Goal: Task Accomplishment & Management: Manage account settings

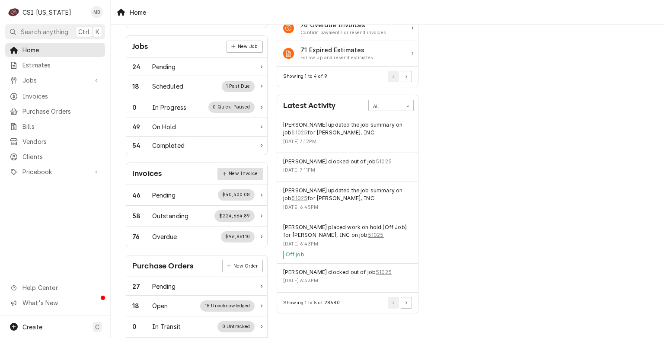
scroll to position [103, 0]
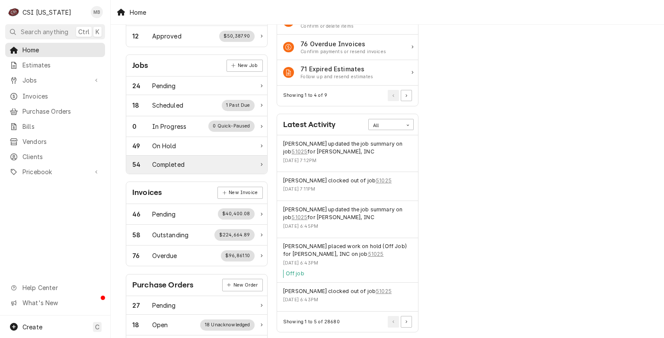
click at [221, 160] on div "54 Completed" at bounding box center [193, 164] width 122 height 9
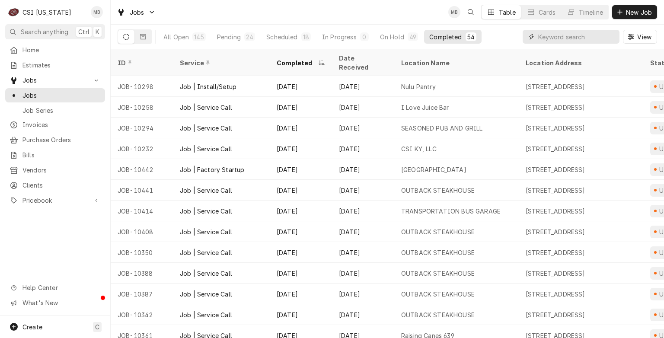
click at [546, 36] on input "Dynamic Content Wrapper" at bounding box center [577, 37] width 77 height 14
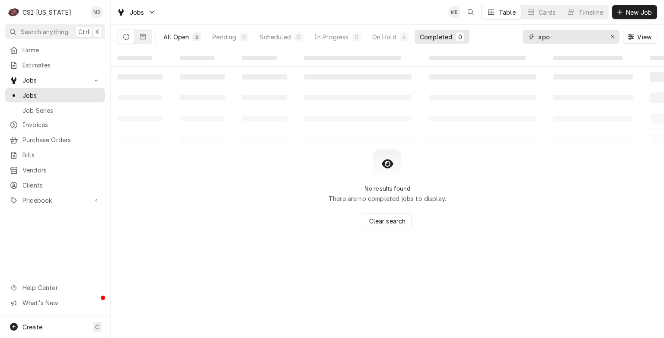
type input "apo"
click at [185, 30] on button "All Open 4" at bounding box center [182, 37] width 48 height 14
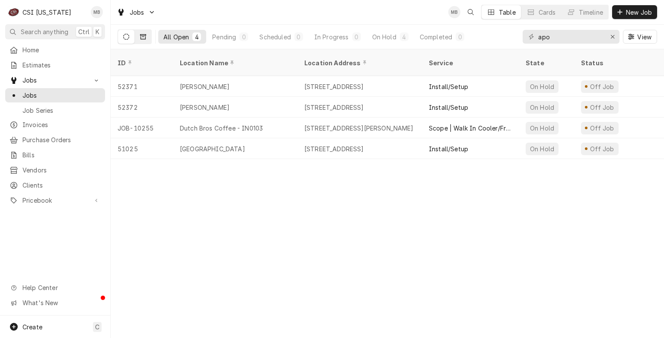
click at [144, 37] on icon "Dynamic Content Wrapper" at bounding box center [143, 37] width 6 height 6
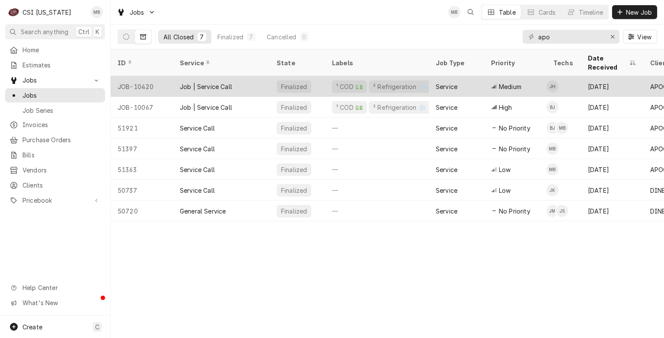
click at [182, 82] on div "Job | Service Call" at bounding box center [221, 86] width 97 height 21
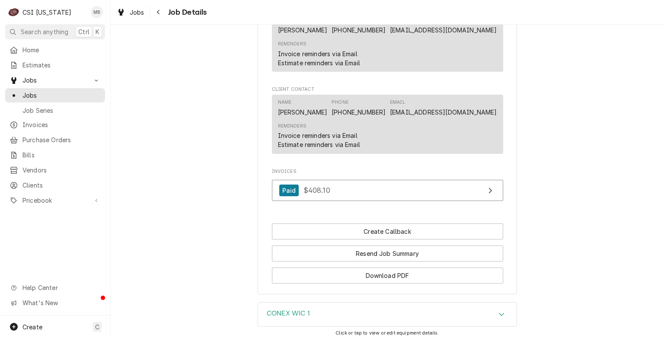
scroll to position [878, 0]
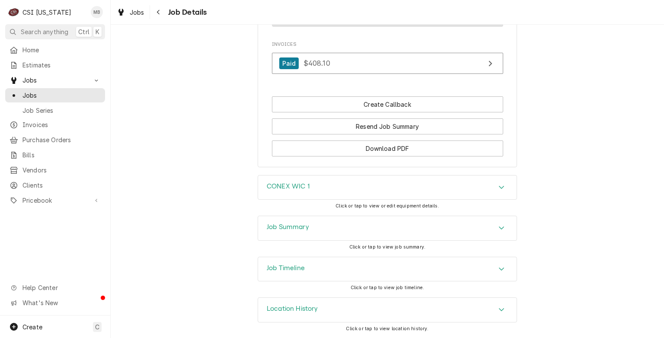
click at [357, 310] on div "Location History" at bounding box center [387, 310] width 259 height 24
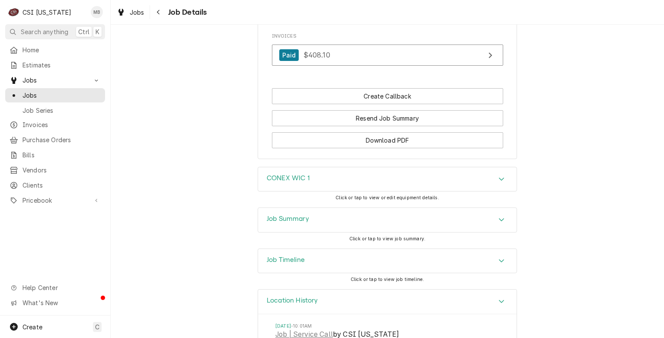
scroll to position [997, 0]
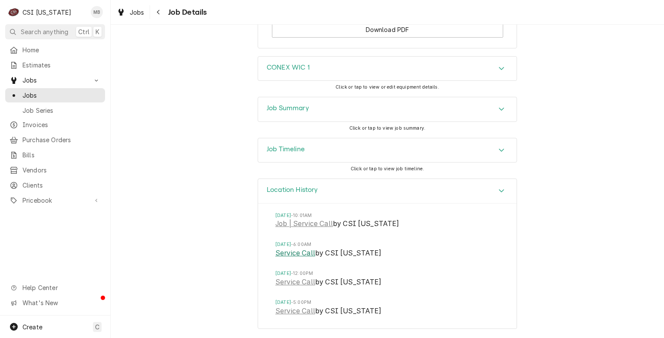
click at [300, 256] on link "Service Call" at bounding box center [296, 253] width 40 height 10
click at [31, 61] on span "Estimates" at bounding box center [61, 65] width 78 height 9
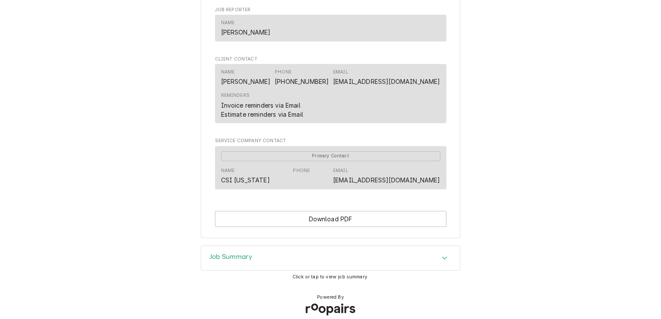
scroll to position [1155, 0]
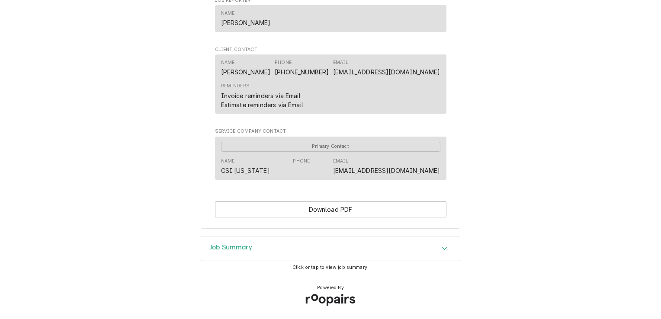
click at [303, 265] on span "Click or tap to view job summary." at bounding box center [330, 268] width 76 height 6
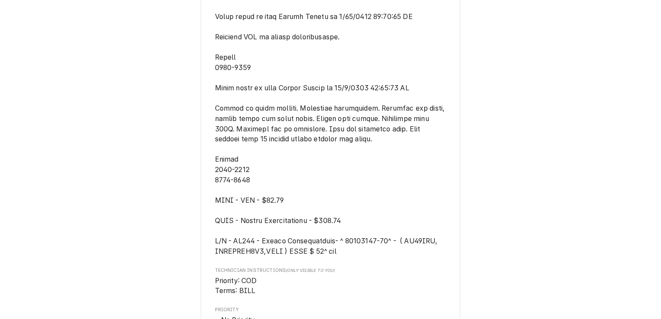
scroll to position [818, 0]
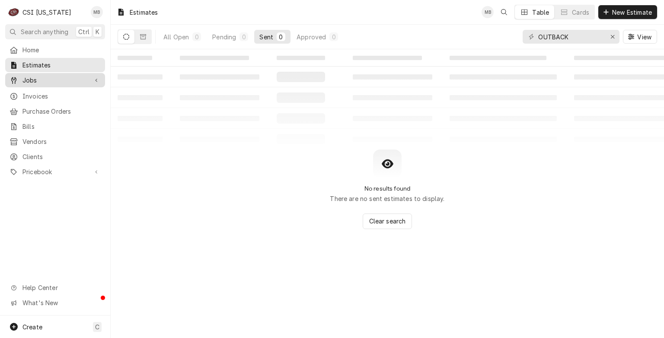
click at [42, 76] on span "Jobs" at bounding box center [54, 80] width 65 height 9
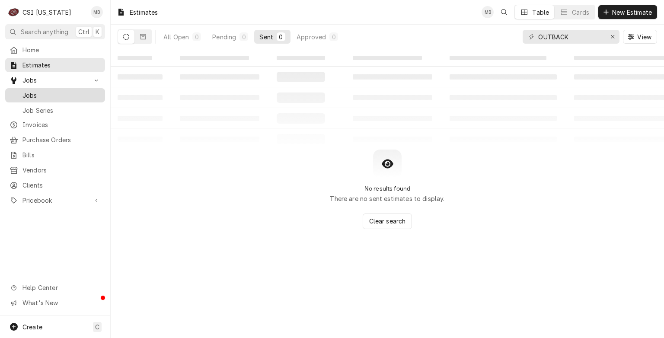
click at [46, 95] on span "Jobs" at bounding box center [61, 95] width 78 height 9
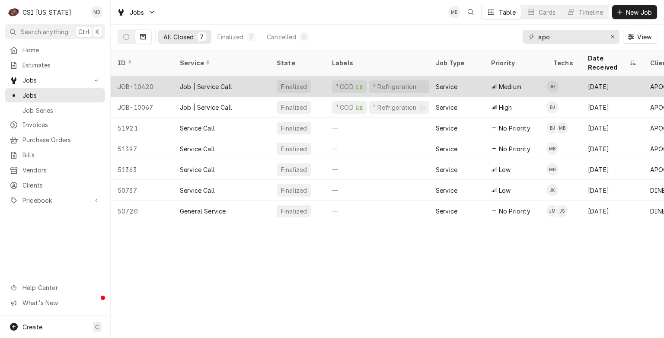
click at [185, 82] on div "Job | Service Call" at bounding box center [206, 86] width 52 height 9
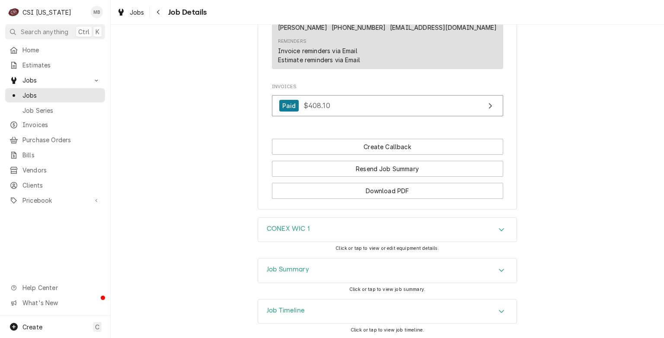
scroll to position [878, 0]
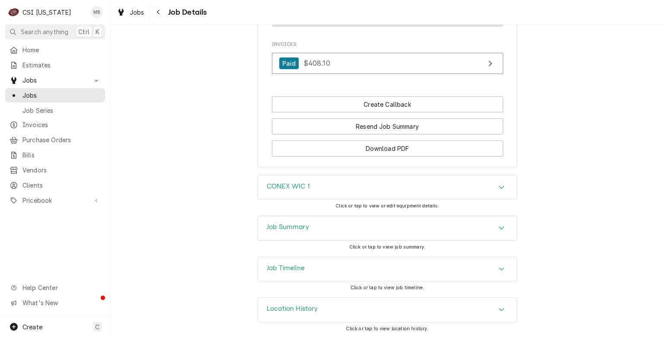
click at [330, 248] on div "Job Summary Click or tap to view job summary." at bounding box center [388, 236] width 260 height 41
click at [330, 241] on div "Job Summary" at bounding box center [387, 228] width 259 height 24
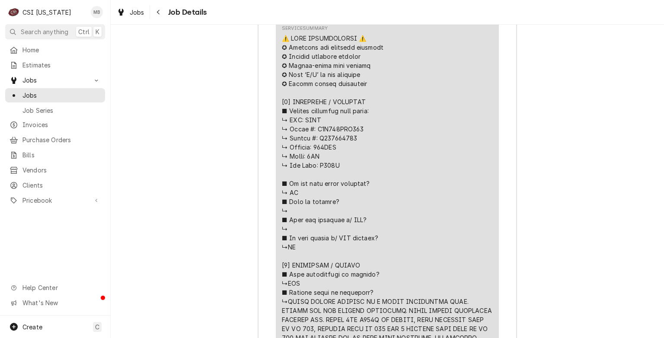
scroll to position [1478, 0]
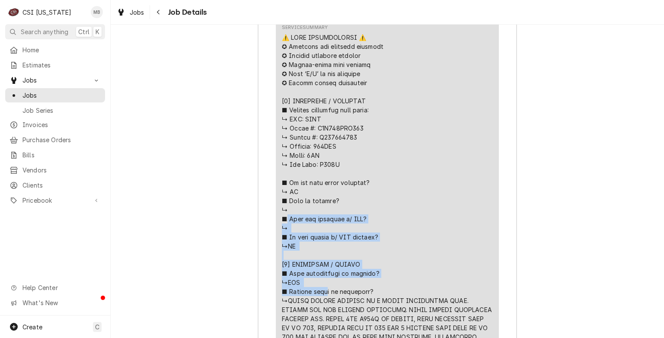
drag, startPoint x: 337, startPoint y: 176, endPoint x: 279, endPoint y: 125, distance: 76.9
click at [282, 125] on div "Line Item" at bounding box center [387, 319] width 211 height 572
copy div "𝗛𝗮𝘃𝗲 𝘆𝗼𝘂 𝘃𝗲𝗿𝗶𝗳𝗶𝗲𝗱 𝘄/ 𝗠𝗙𝗚? ↳ ■ 𝗜𝘀 𝘂𝗻𝗶𝘁 𝘁𝗮𝗴𝗴𝗲𝗱 𝘄/ 𝗖𝗦𝗜 𝘀𝘁𝗶𝗰𝗸𝗲𝗿? ↳NO [𝟮] 𝗗𝗜𝗔𝗚𝗡𝗢𝗦𝗜𝗦 …"
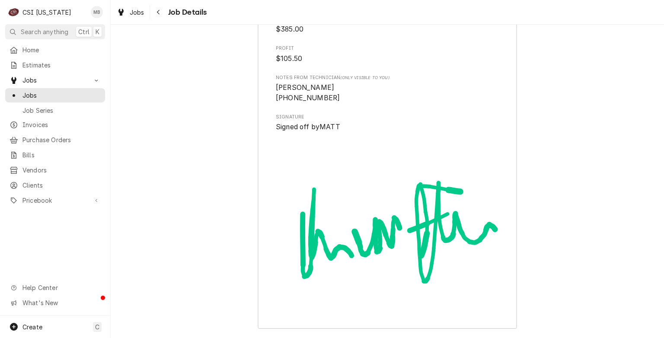
scroll to position [2488, 0]
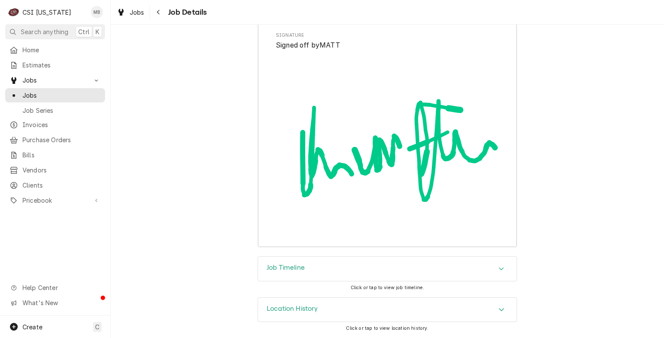
click at [313, 325] on div "Location History Click or tap to view location history." at bounding box center [388, 318] width 260 height 41
click at [320, 313] on div "Location History" at bounding box center [387, 310] width 259 height 24
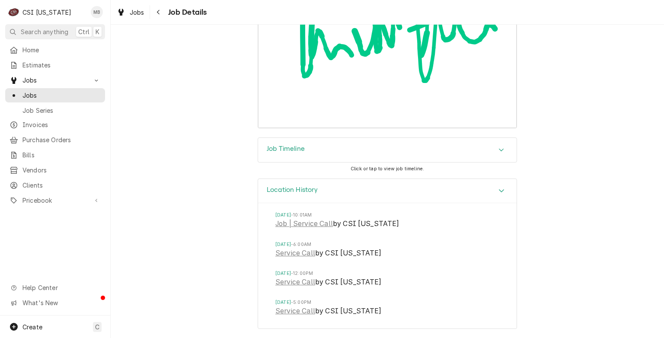
scroll to position [2606, 0]
click at [310, 249] on link "Service Call" at bounding box center [296, 253] width 40 height 10
click at [30, 61] on span "Estimates" at bounding box center [61, 65] width 78 height 9
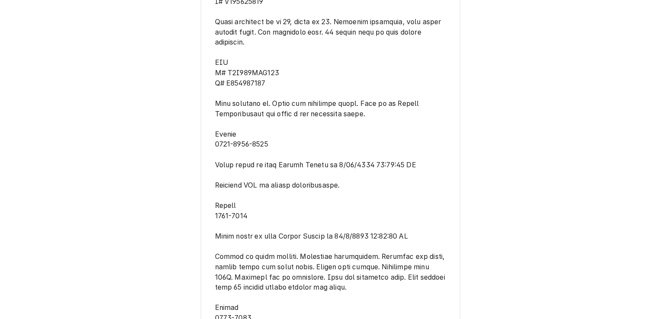
scroll to position [670, 0]
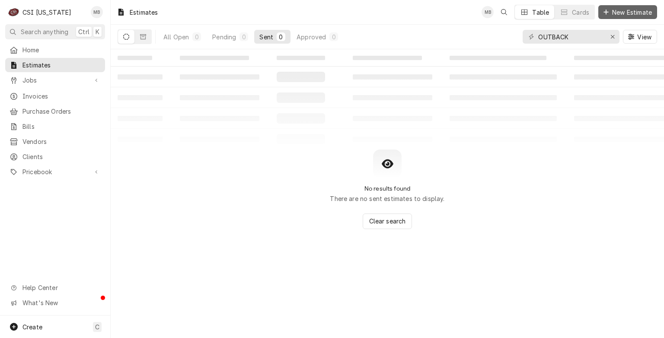
click at [635, 13] on span "New Estimate" at bounding box center [632, 12] width 43 height 9
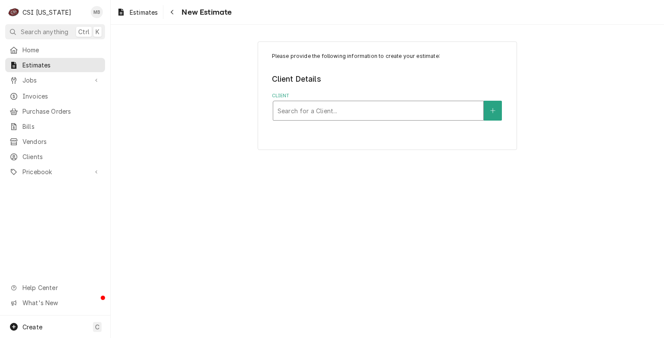
click at [379, 115] on div "Client" at bounding box center [379, 111] width 202 height 16
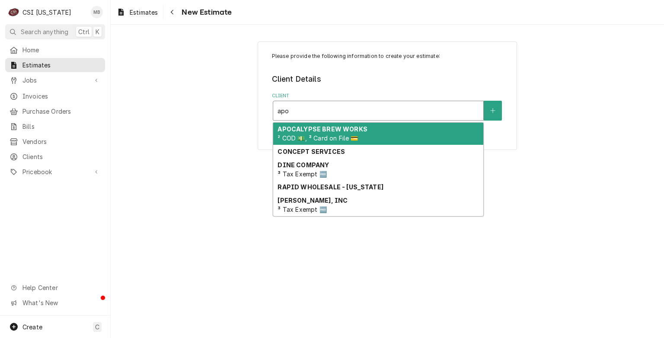
type input "apoc"
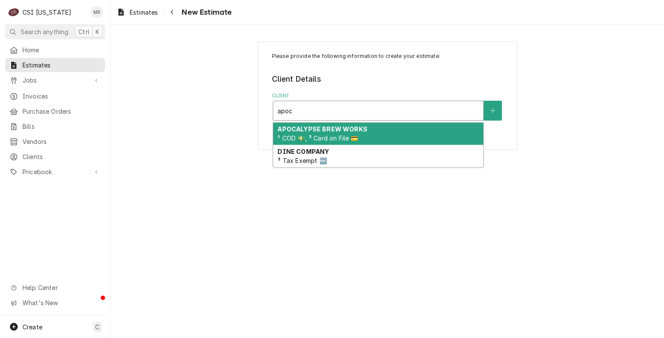
click at [341, 131] on strong "APOCALYPSE BREW WORKS" at bounding box center [323, 128] width 90 height 7
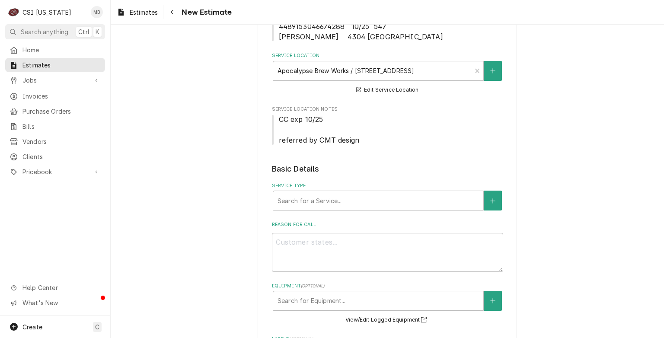
scroll to position [144, 0]
click at [350, 202] on div "Service Type" at bounding box center [379, 200] width 202 height 16
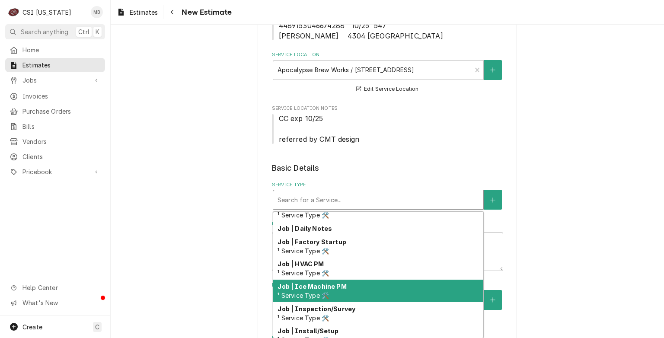
scroll to position [426, 0]
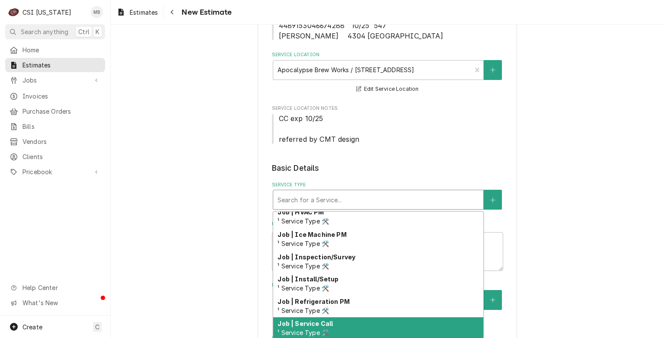
click at [347, 324] on div "Job | Service Call ¹ Service Type 🛠️" at bounding box center [378, 329] width 210 height 22
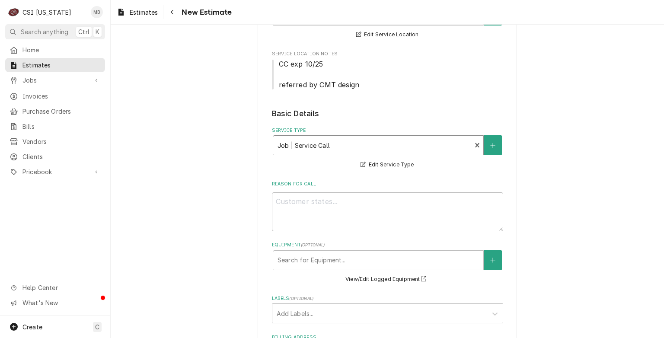
scroll to position [200, 0]
click at [297, 202] on textarea "Reason For Call" at bounding box center [387, 211] width 231 height 39
type textarea "x"
type textarea "q"
type textarea "x"
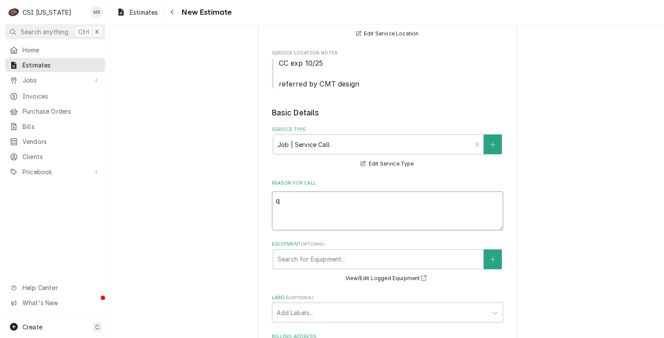
type textarea "qu"
type textarea "x"
type textarea "qup"
type textarea "x"
type textarea "qupt"
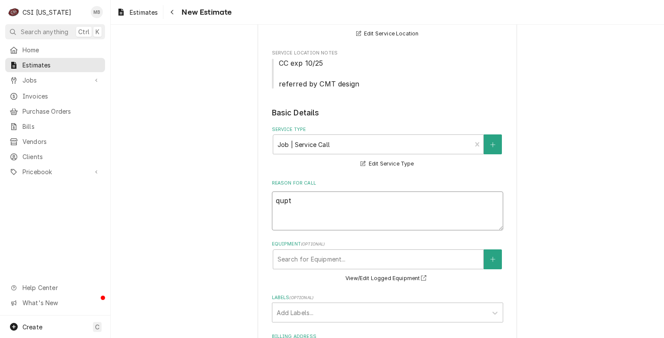
type textarea "x"
type textarea "qupte"
type textarea "x"
type textarea "qupte"
type textarea "x"
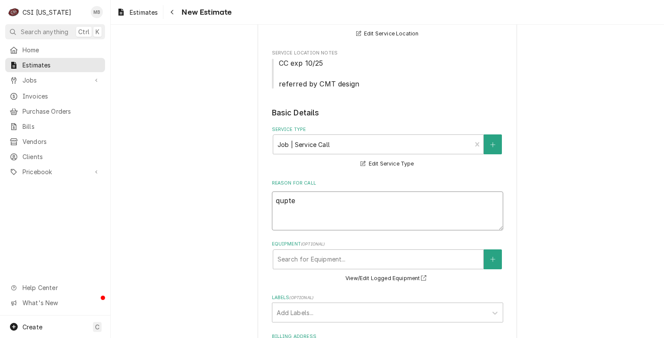
type textarea "qupte"
type textarea "x"
type textarea "qupt"
type textarea "x"
type textarea "qup"
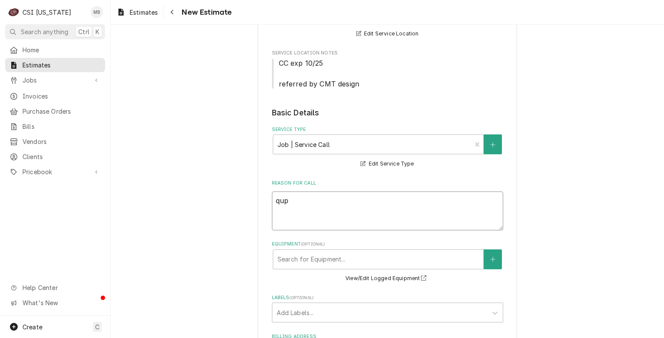
type textarea "x"
type textarea "qu"
type textarea "x"
type textarea "q"
type textarea "x"
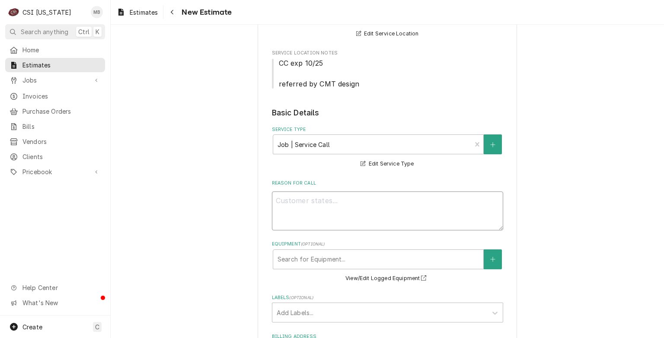
type textarea "x"
type textarea "Q"
type textarea "x"
type textarea "QU"
type textarea "x"
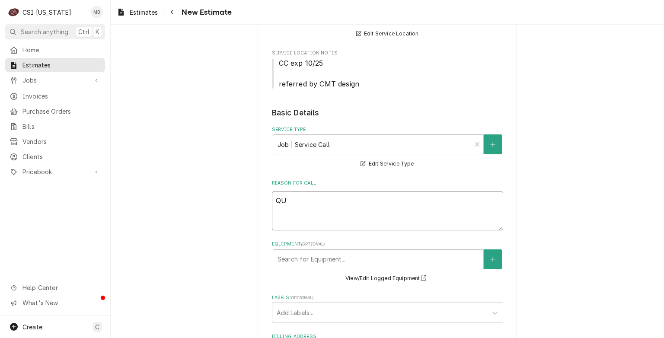
type textarea "QUO"
type textarea "x"
type textarea "QUOT"
type textarea "x"
type textarea "QUOTY"
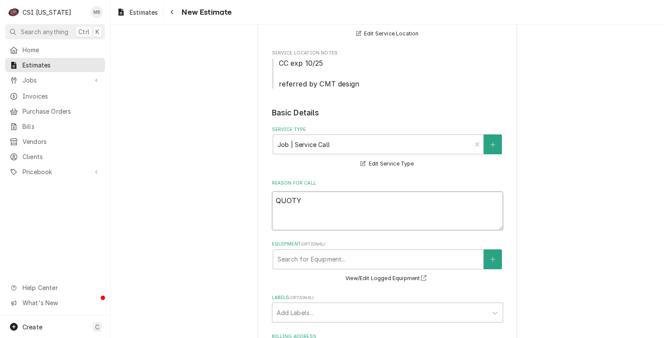
type textarea "x"
type textarea "QUOTYE"
type textarea "x"
type textarea "QUOTYE"
type textarea "x"
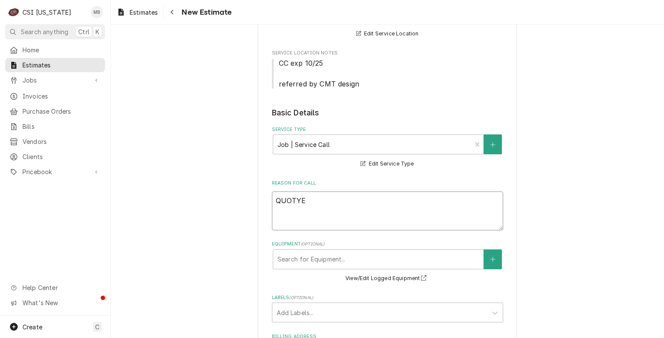
type textarea "QUOTYE"
type textarea "x"
type textarea "QUOTY"
type textarea "x"
type textarea "QUOT"
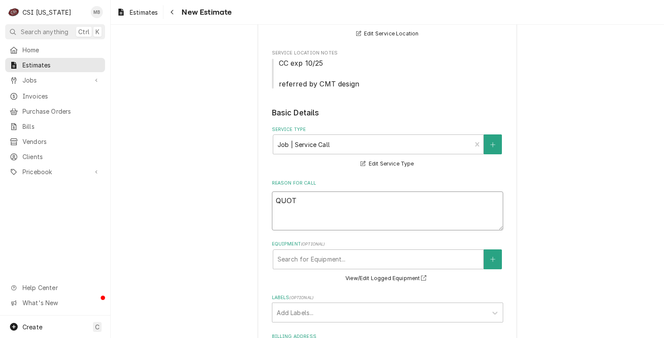
type textarea "x"
type textarea "QUOTE"
type textarea "x"
type textarea "QUOTE"
type textarea "x"
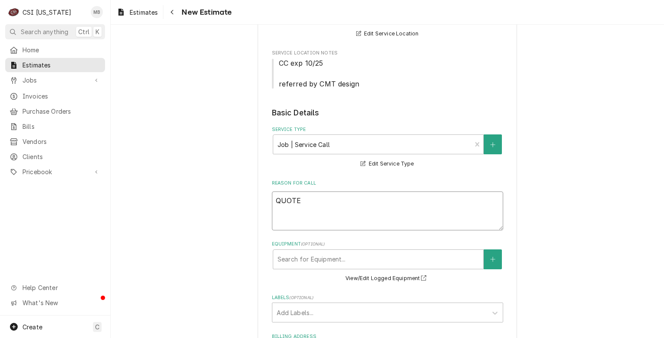
type textarea "QUOTE T"
type textarea "x"
type textarea "QUOTE TO"
type textarea "x"
type textarea "QUOTE TO"
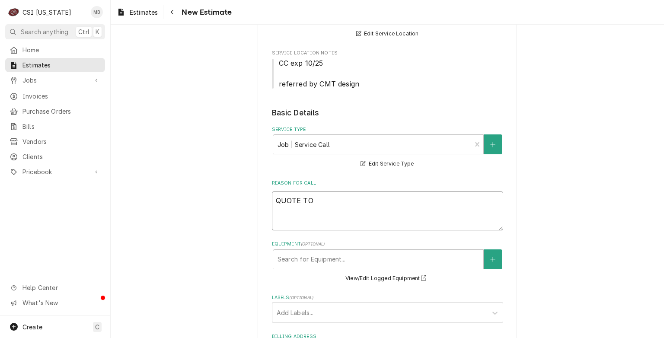
type textarea "x"
type textarea "QUOTE TO R"
type textarea "x"
type textarea "QUOTE TO RE"
type textarea "x"
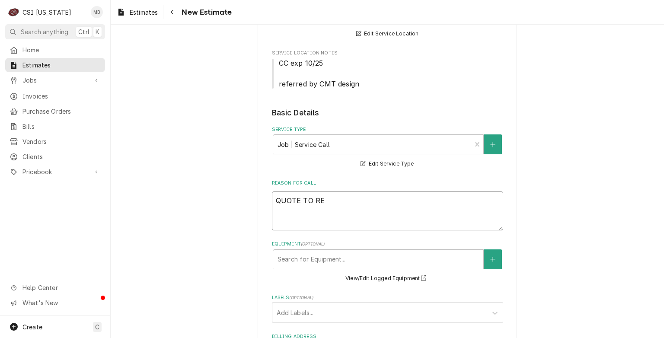
type textarea "QUOTE TO REP"
type textarea "x"
type textarea "QUOTE TO REPL"
type textarea "x"
type textarea "QUOTE TO REPLA"
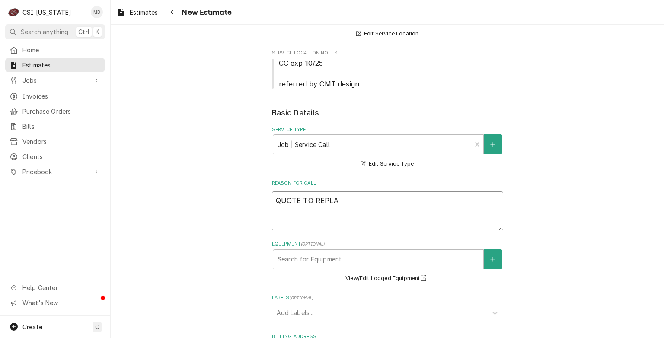
type textarea "x"
type textarea "QUOTE TO REPLAC"
type textarea "x"
type textarea "QUOTE TO REPLACE"
type textarea "x"
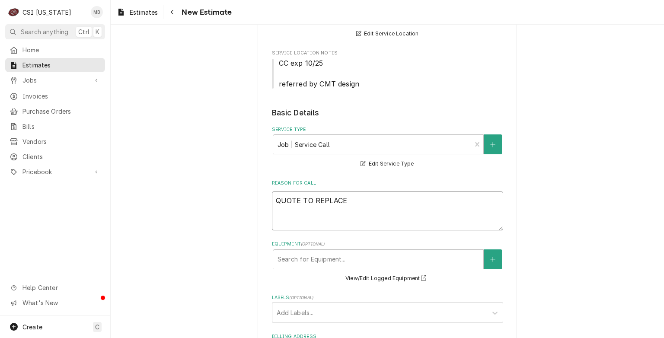
type textarea "QUOTE TO REPLACE"
type textarea "x"
type textarea "QUOTE TO REPLACE T"
type textarea "x"
type textarea "QUOTE TO REPLACE TX"
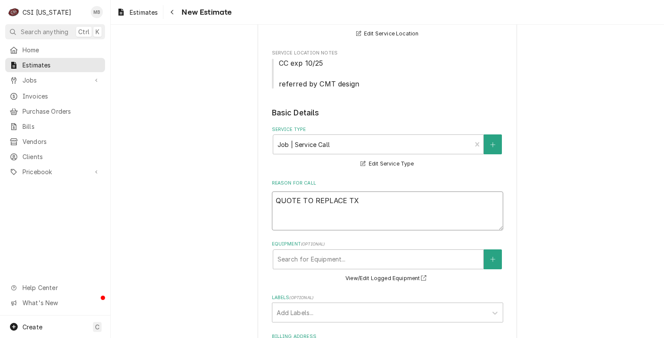
type textarea "x"
type textarea "QUOTE TO REPLACE TXV"
type textarea "x"
type textarea "QUOTE TO REPLACE TXV"
type textarea "x"
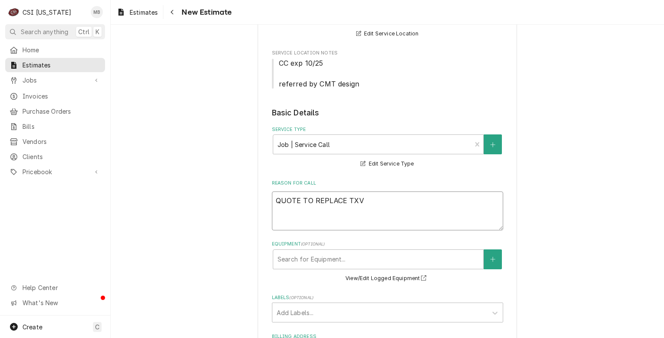
type textarea "QUOTE TO REPLACE TXV O"
type textarea "x"
type textarea "QUOTE TO REPLACE TXV ON"
type textarea "x"
type textarea "QUOTE TO REPLACE TXV ON"
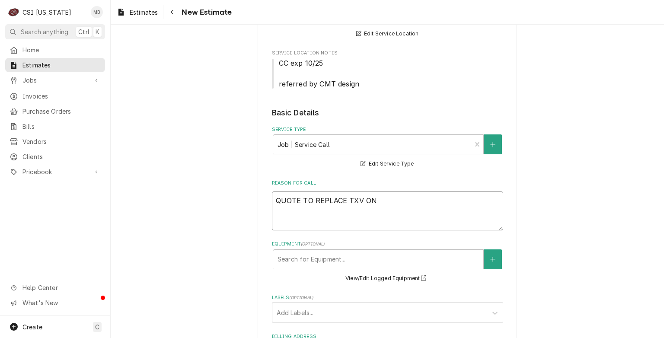
paste textarea "↳ 𝗠𝗙𝗚: AHRI ↳ 𝗠𝗼𝗱𝗲𝗹 #: R4A324AKC100 ↳ 𝗦𝗲𝗿𝗶𝗮𝗹 #: X142960606 ↳ 𝗩𝗼𝗹𝘁𝗮𝗴𝗲: 208VAC ↳ …"
type textarea "x"
type textarea "QUOTE TO REPLACE TXV ON ↳ 𝗠𝗙𝗚: AHRI ↳ 𝗠𝗼𝗱𝗲𝗹 #: R4A324AKC100 ↳ 𝗦𝗲𝗿𝗶𝗮𝗹 #: X142960…"
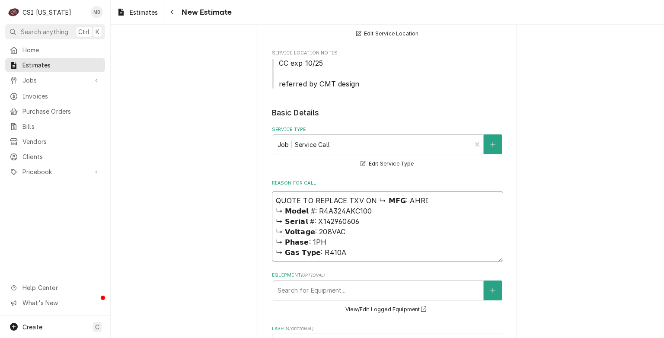
drag, startPoint x: 420, startPoint y: 200, endPoint x: 383, endPoint y: 193, distance: 37.9
click at [383, 193] on textarea "QUOTE TO REPLACE TXV ON ↳ 𝗠𝗙𝗚: AHRI ↳ 𝗠𝗼𝗱𝗲𝗹 #: R4A324AKC100 ↳ 𝗦𝗲𝗿𝗶𝗮𝗹 #: X142960…" at bounding box center [387, 227] width 231 height 70
type textarea "x"
type textarea "QUOTE TO REPLACE TXV ON ↳ ↳ 𝗠𝗼𝗱𝗲𝗹 #: R4A324AKC100 ↳ 𝗦𝗲𝗿𝗶𝗮𝗹 #: X142960606 ↳ 𝗩𝗼𝗹𝘁…"
type textarea "x"
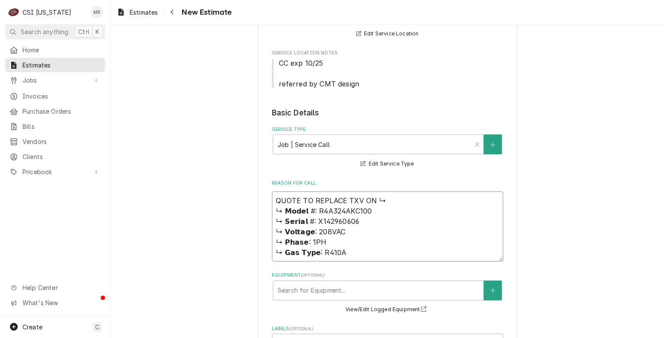
type textarea "QUOTE TO REPLACE TXV ON ↳ ↳ 𝗠𝗼𝗱𝗲𝗹 #: R4A324AKC100 ↳ 𝗦𝗲𝗿𝗶𝗮𝗹 #: X142960606 ↳ 𝗩𝗼𝗹𝘁…"
type textarea "x"
type textarea "QUOTE TO REPLACE TXV ON ↳ 𝗠𝗼𝗱𝗲𝗹 #: R4A324AKC100 ↳ 𝗦𝗲𝗿𝗶𝗮𝗹 #: X142960606 ↳ 𝗩𝗼𝗹𝘁𝗮𝗴…"
type textarea "x"
type textarea "QUOTE TO REPLACE TXV ON I ↳ 𝗠𝗼𝗱𝗲𝗹 #: R4A324AKC100 ↳ 𝗦𝗲𝗿𝗶𝗮𝗹 #: X142960606 ↳ 𝗩𝗼𝗹𝘁…"
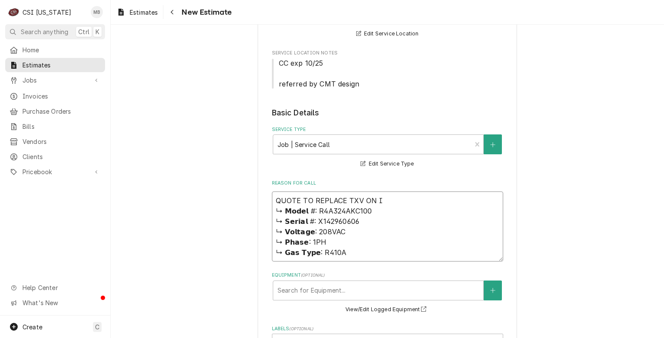
type textarea "x"
type textarea "QUOTE TO REPLACE TXV ON IC ↳ 𝗠𝗼𝗱𝗲𝗹 #: R4A324AKC100 ↳ 𝗦𝗲𝗿𝗶𝗮𝗹 #: X142960606 ↳ 𝗩𝗼𝗹…"
type textarea "x"
type textarea "QUOTE TO REPLACE TXV ON ICP ↳ 𝗠𝗼𝗱𝗲𝗹 #: R4A324AKC100 ↳ 𝗦𝗲𝗿𝗶𝗮𝗹 #: X142960606 ↳ 𝗩𝗼…"
drag, startPoint x: 343, startPoint y: 253, endPoint x: 270, endPoint y: 232, distance: 76.0
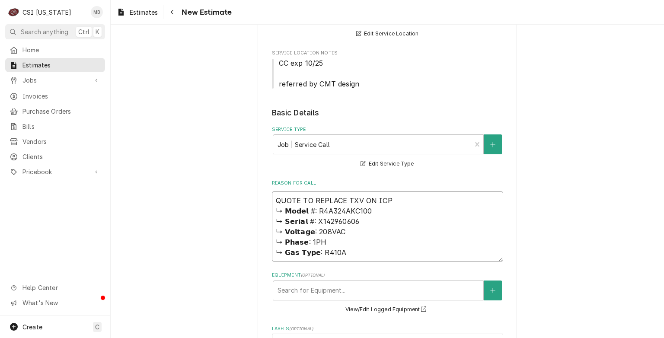
click at [272, 232] on textarea "QUOTE TO REPLACE TXV ON ICP ↳ 𝗠𝗼𝗱𝗲𝗹 #: R4A324AKC100 ↳ 𝗦𝗲𝗿𝗶𝗮𝗹 #: X142960606 ↳ 𝗩𝗼…" at bounding box center [387, 227] width 231 height 70
type textarea "x"
type textarea "QUOTE TO REPLACE TXV ON ICP ↳ 𝗠𝗼𝗱𝗲𝗹 #: R4A324AKC100 ↳ 𝗦𝗲𝗿𝗶𝗮𝗹 #: X142960606"
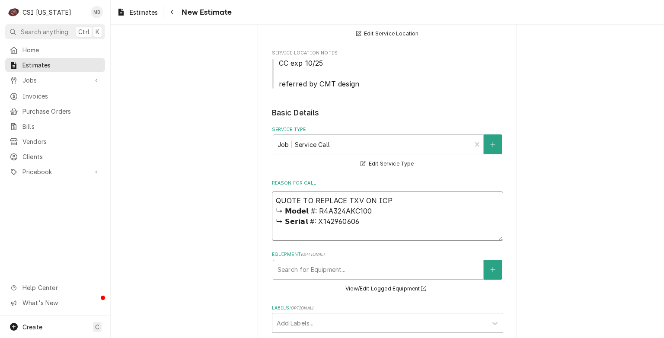
click at [299, 221] on textarea "QUOTE TO REPLACE TXV ON ICP ↳ 𝗠𝗼𝗱𝗲𝗹 #: R4A324AKC100 ↳ 𝗦𝗲𝗿𝗶𝗮𝗹 #: X142960606" at bounding box center [387, 216] width 231 height 49
type textarea "x"
type textarea "QUOTE TO REPLACE TXV ON ICP ↳ 𝗠𝗼𝗱𝗲𝗹 #: R4A324AKC100 ↳ 𝗦𝗲𝗿𝗶𝗮 #: X142960606"
type textarea "x"
type textarea "QUOTE TO REPLACE TXV ON ICP ↳ 𝗠𝗼𝗱𝗲𝗹 #: R4A324AKC100 ↳ 𝗦𝗲𝗿𝗶 #: X142960606"
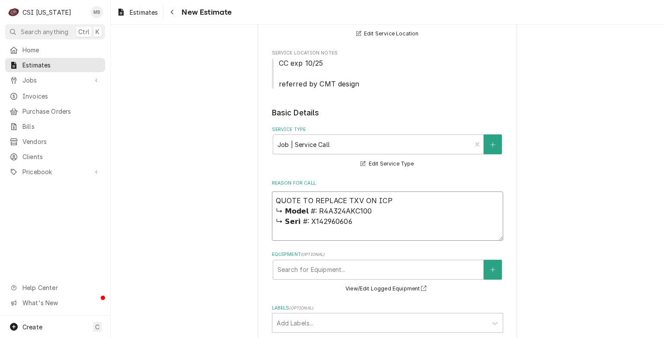
type textarea "x"
type textarea "QUOTE TO REPLACE TXV ON ICP ↳ 𝗠𝗼𝗱𝗲𝗹 #: R4A324AKC100 ↳ 𝗦𝗲𝗿 #: X142960606"
type textarea "x"
type textarea "QUOTE TO REPLACE TXV ON ICP ↳ 𝗠𝗼𝗱𝗲𝗹 #: R4A324AKC100 ↳ 𝗦𝗲 #: X142960606"
type textarea "x"
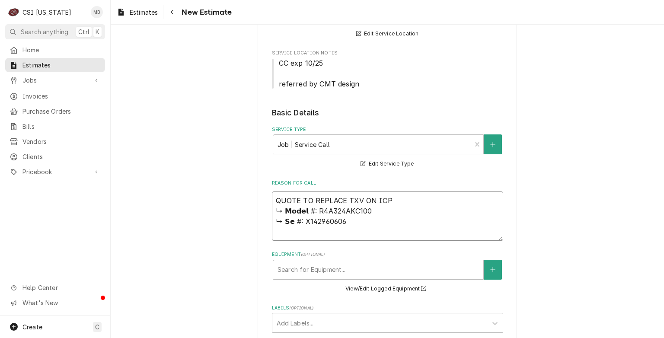
type textarea "QUOTE TO REPLACE TXV ON ICP ↳ 𝗠𝗼𝗱𝗲𝗹 #: R4A324AKC100 ↳ 𝗦 #: X142960606"
type textarea "x"
type textarea "QUOTE TO REPLACE TXV ON ICP ↳ 𝗠𝗼𝗱𝗲𝗹 #: R4A324AKC100 ↳ #: X142960606"
type textarea "x"
type textarea "QUOTE TO REPLACE TXV ON ICP ↳ 𝗠𝗼𝗱𝗲𝗹 #: R4A324AKC100 ↳ #: X142960606"
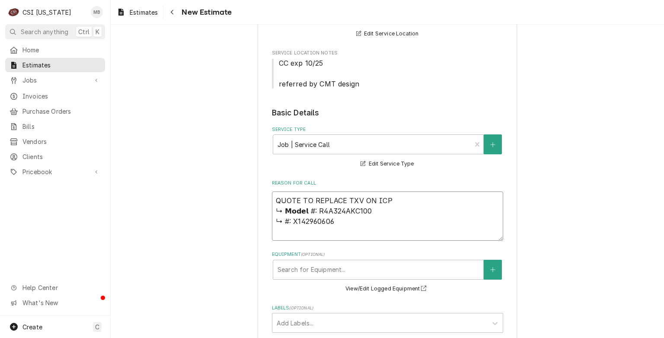
type textarea "x"
type textarea "QUOTE TO REPLACE TXV ON ICP ↳ 𝗠𝗼𝗱𝗲𝗹 #: R4A324AKC100 #: X142960606"
type textarea "x"
type textarea "QUOTE TO REPLACE TXV ON ICP ↳ 𝗠𝗼𝗱𝗲𝗹 #: R4A324AKC100 s #: X142960606"
type textarea "x"
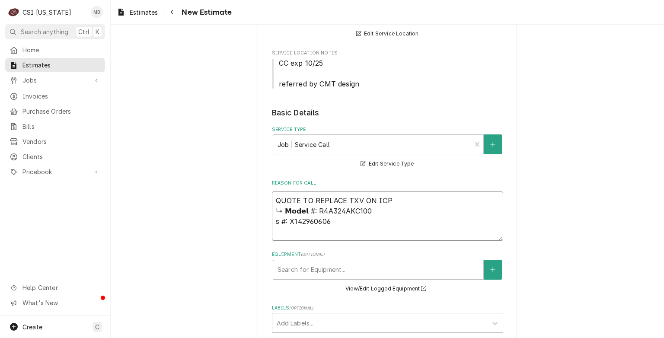
type textarea "QUOTE TO REPLACE TXV ON ICP ↳ 𝗠𝗼𝗱𝗲𝗹 #: R4A324AKC100 #: X142960606"
type textarea "x"
type textarea "QUOTE TO REPLACE TXV ON ICP ↳ 𝗠𝗼𝗱𝗲𝗹 #: R4A324AKC100 #: X142960606"
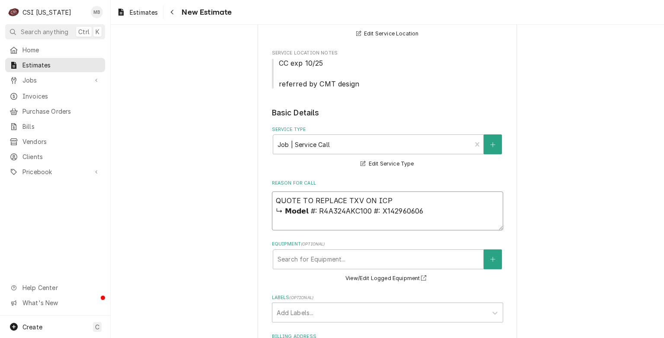
type textarea "x"
type textarea "QUOTE TO REPLACE TXV ON ICP ↳ 𝗠𝗼𝗱𝗲𝗹 #: R4A324AKC100S #: X142960606"
type textarea "x"
type textarea "QUOTE TO REPLACE TXV ON ICP ↳ 𝗠𝗼𝗱𝗲𝗹 #: R4A324AKC100 #: X142960606"
type textarea "x"
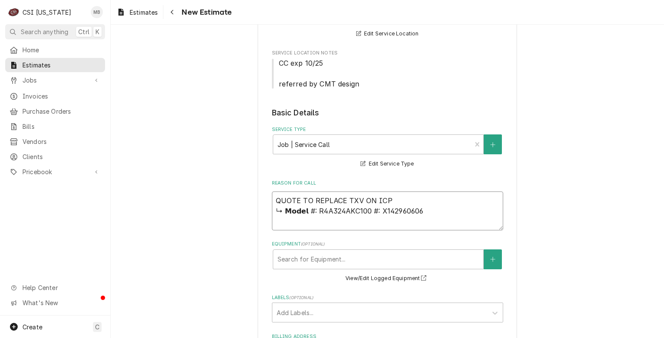
type textarea "QUOTE TO REPLACE TXV ON ICP ↳ 𝗠𝗼𝗱𝗲𝗹 #: R4A324AKC100 #: X142960606"
type textarea "x"
type textarea "QUOTE TO REPLACE TXV ON ICP ↳ 𝗠𝗼𝗱𝗲𝗹 #: R4A324AKC100 S #: X142960606"
type textarea "x"
type textarea "QUOTE TO REPLACE TXV ON ICP ↳ 𝗠𝗼𝗱𝗲𝗹 #: R4A324AKC100 S#: X142960606"
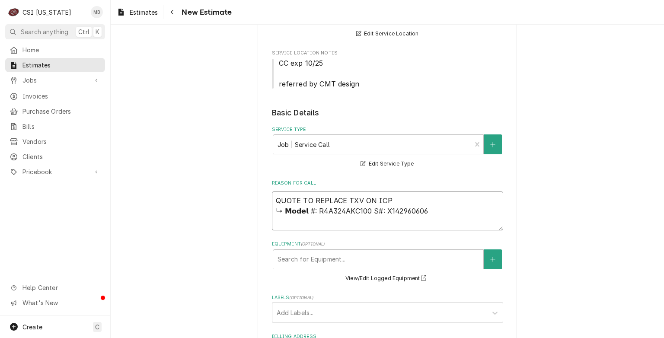
click at [381, 207] on textarea "QUOTE TO REPLACE TXV ON ICP ↳ 𝗠𝗼𝗱𝗲𝗹 #: R4A324AKC100 S#: X142960606" at bounding box center [387, 211] width 231 height 39
type textarea "x"
type textarea "QUOTE TO REPLACE TXV ON ICP ↳ 𝗠𝗼𝗱𝗲𝗹 #: R4A324AKC100 S#:X142960606"
type textarea "x"
type textarea "QUOTE TO REPLACE TXV ON ICP ↳ 𝗠𝗼𝗱𝗲𝗹 #: R4A324AKC100 S#X142960606"
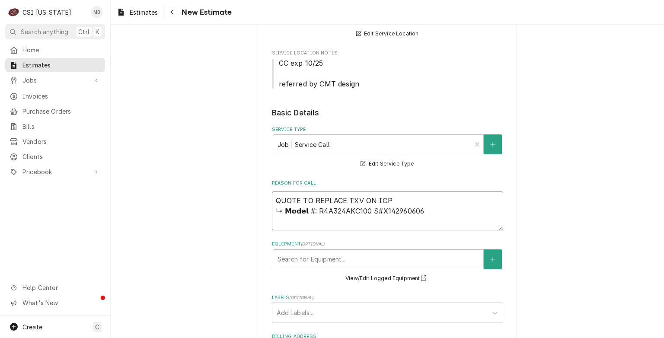
click at [310, 211] on textarea "QUOTE TO REPLACE TXV ON ICP ↳ 𝗠𝗼𝗱𝗲𝗹 #: R4A324AKC100 S#X142960606" at bounding box center [387, 211] width 231 height 39
type textarea "x"
type textarea "QUOTE TO REPLACE TXV ON ICP ↳ 𝗠𝗼𝗱𝗲𝗹 #:R4A324AKC100 S#X142960606"
type textarea "x"
type textarea "QUOTE TO REPLACE TXV ON ICP ↳ 𝗠𝗼𝗱𝗲𝗹 #R4A324AKC100 S#X142960606"
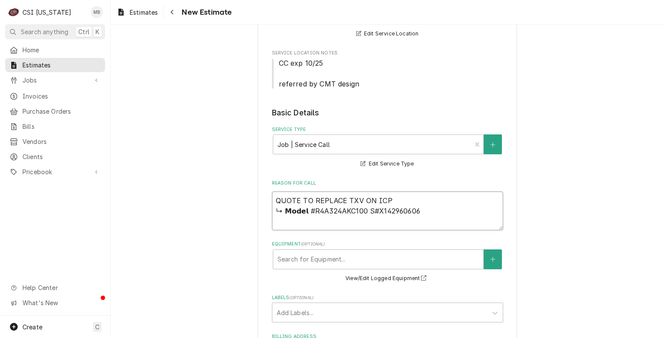
type textarea "x"
type textarea "QUOTE TO REPLACE TXV ON ICP ↳ 𝗠𝗼𝗱𝗲𝗹 R4A324AKC100 S#X142960606"
type textarea "x"
type textarea "QUOTE TO REPLACE TXV ON ICP ↳ 𝗠𝗼𝗱𝗲𝗹R4A324AKC100 S#X142960606"
type textarea "x"
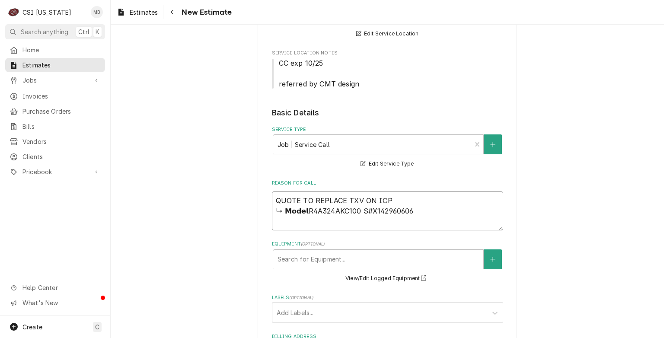
type textarea "QUOTE TO REPLACE TXV ON ICP ↳ 𝗠𝗼𝗱𝗲R4A324AKC100 S#X142960606"
type textarea "x"
type textarea "QUOTE TO REPLACE TXV ON ICP ↳ 𝗠𝗼𝗱R4A324AKC100 S#X142960606"
type textarea "x"
type textarea "QUOTE TO REPLACE TXV ON ICP ↳ 𝗠𝗼R4A324AKC100 S#X142960606"
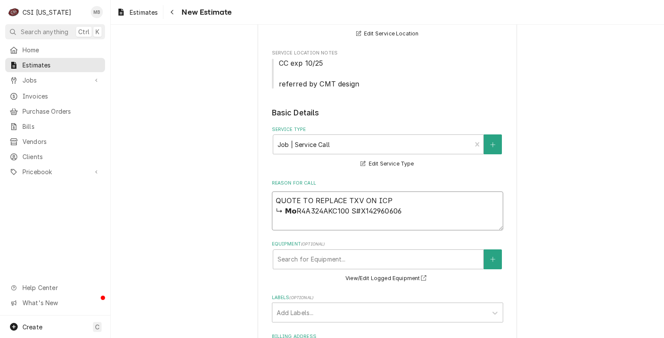
type textarea "x"
type textarea "QUOTE TO REPLACE TXV ON ICP ↳ 𝗠R4A324AKC100 S#X142960606"
type textarea "x"
type textarea "QUOTE TO REPLACE TXV ON ICP ↳ R4A324AKC100 S#X142960606"
type textarea "x"
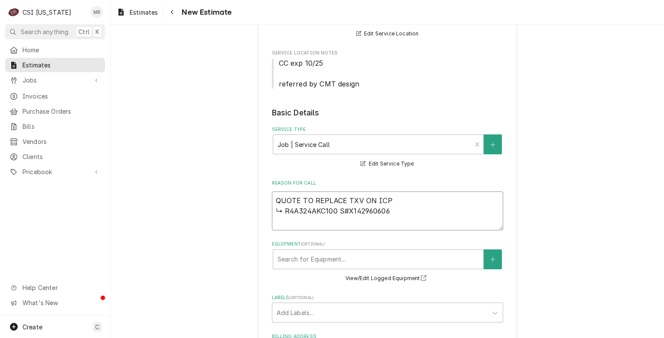
type textarea "QUOTE TO REPLACE TXV ON ICP ↳R4A324AKC100 S#X142960606"
type textarea "x"
type textarea "QUOTE TO REPLACE TXV ON ICP R4A324AKC100 S#X142960606"
type textarea "x"
type textarea "QUOTE TO REPLACE TXV ON ICPR4A324AKC100 S#X142960606"
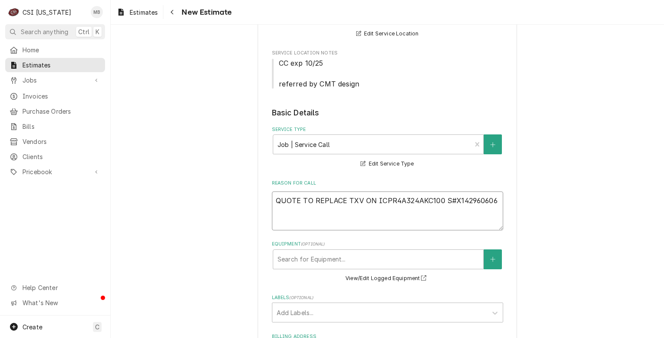
type textarea "x"
type textarea "QUOTE TO REPLACE TXV ON ICP R4A324AKC100 S#X142960606"
type textarea "x"
type textarea "QUOTE TO REPLACE TXV ON ICP MR4A324AKC100 S#X142960606"
type textarea "x"
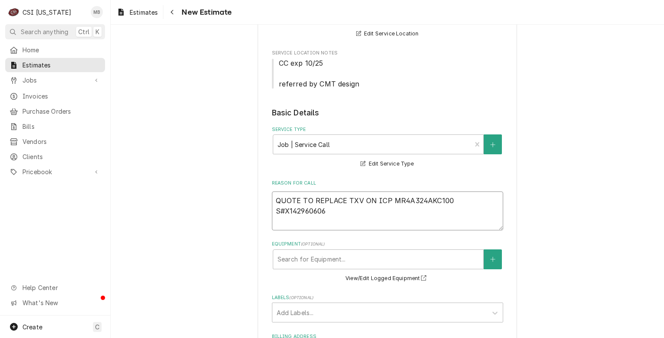
type textarea "QUOTE TO REPLACE TXV ON ICP M#R4A324AKC100 S#X142960606"
type textarea "x"
type textarea "QUOTE TO REPLACE TXV ON ICP M#R4A324AKC100 S#X142960606"
click at [314, 263] on div "Equipment" at bounding box center [379, 260] width 202 height 16
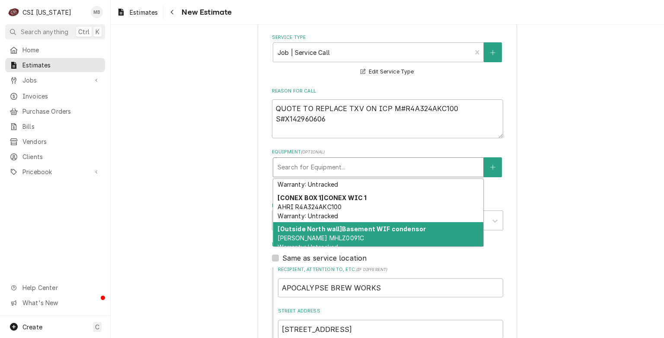
scroll to position [26, 0]
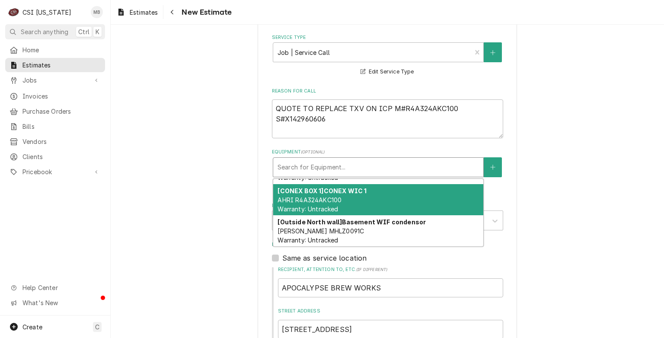
click at [293, 205] on span "AHRI R4A324AKC100 Warranty: Untracked" at bounding box center [310, 204] width 64 height 16
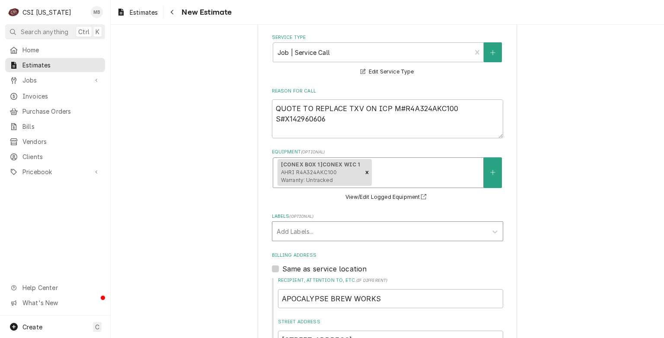
click at [321, 233] on div "Labels" at bounding box center [380, 232] width 206 height 16
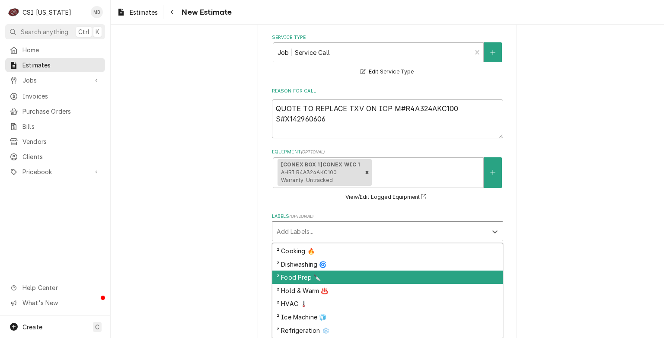
scroll to position [106, 0]
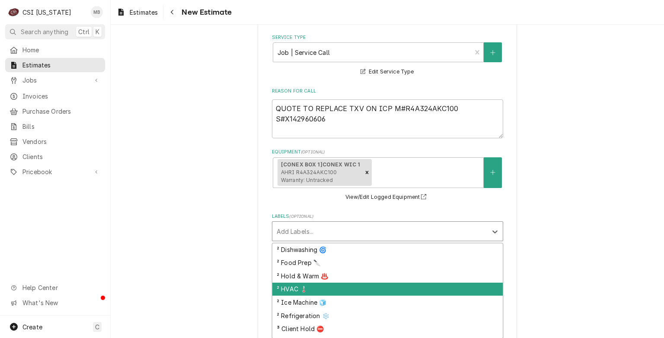
click at [319, 288] on div "² HVAC 🌡️" at bounding box center [388, 289] width 231 height 13
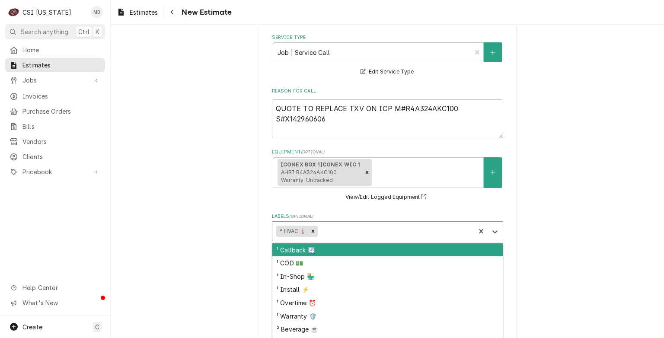
click at [321, 228] on div "Labels" at bounding box center [395, 232] width 152 height 16
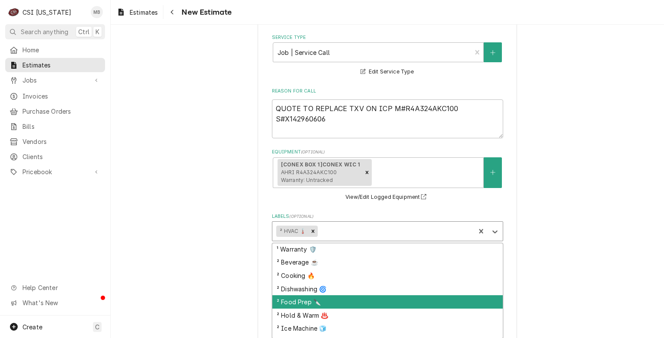
scroll to position [103, 0]
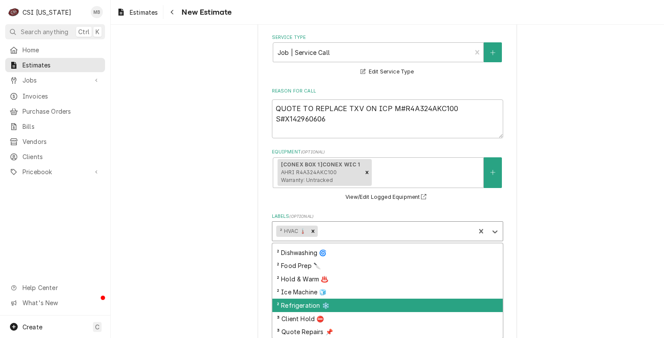
click at [321, 305] on div "² Refrigeration ❄️" at bounding box center [388, 305] width 231 height 13
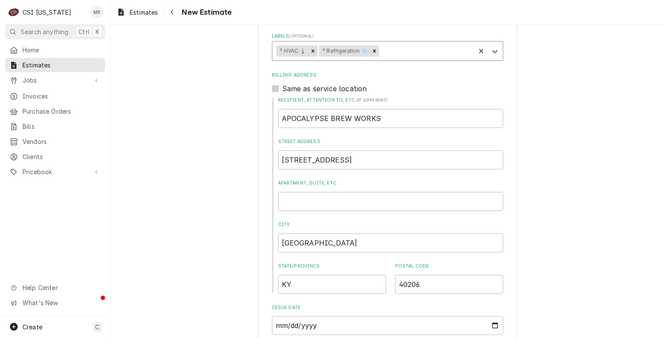
scroll to position [474, 0]
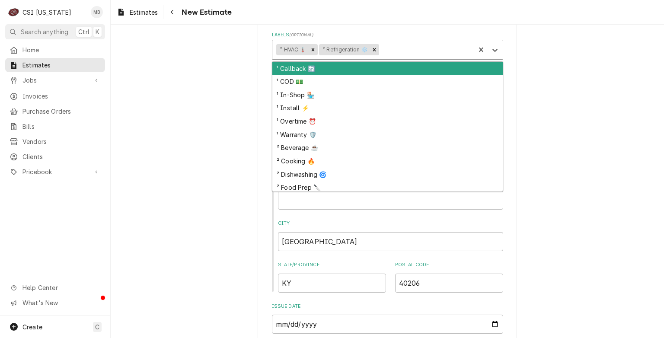
click at [407, 52] on div "Labels" at bounding box center [426, 50] width 90 height 16
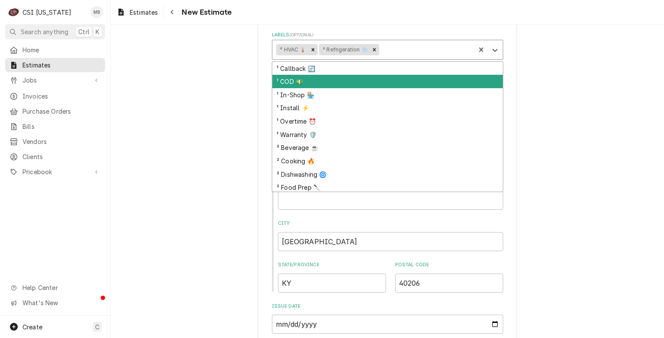
click at [329, 86] on div "¹ COD 💵" at bounding box center [388, 81] width 231 height 13
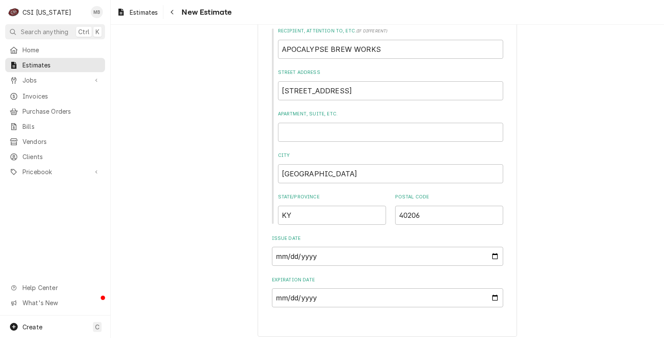
scroll to position [546, 0]
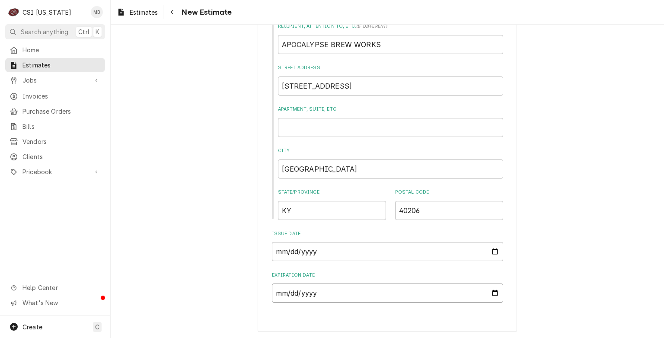
click at [328, 299] on input "Expiration Date" at bounding box center [387, 293] width 231 height 19
click at [493, 293] on input "Expiration Date" at bounding box center [387, 293] width 231 height 19
type textarea "x"
type input "2025-09-11"
type textarea "x"
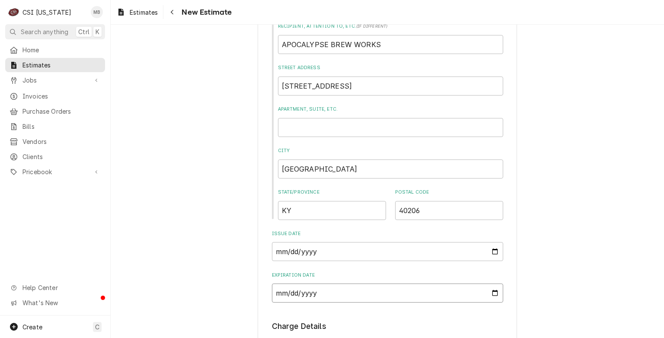
type input "2025-09-11"
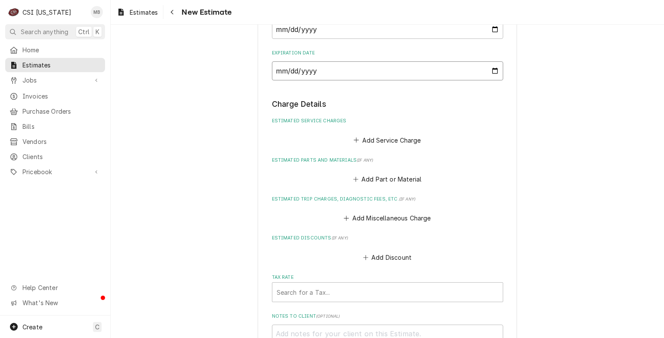
scroll to position [769, 0]
click at [370, 146] on fieldset "Charge Details Estimated Service Charges Add Service Charge Estimated Parts and…" at bounding box center [387, 250] width 231 height 304
click at [372, 140] on button "Add Service Charge" at bounding box center [388, 140] width 70 height 12
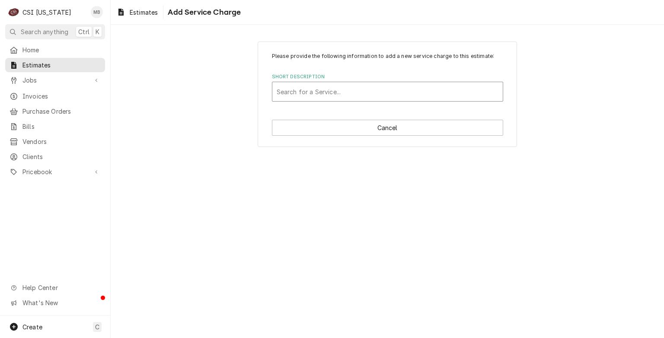
click at [333, 93] on div "Short Description" at bounding box center [388, 92] width 222 height 16
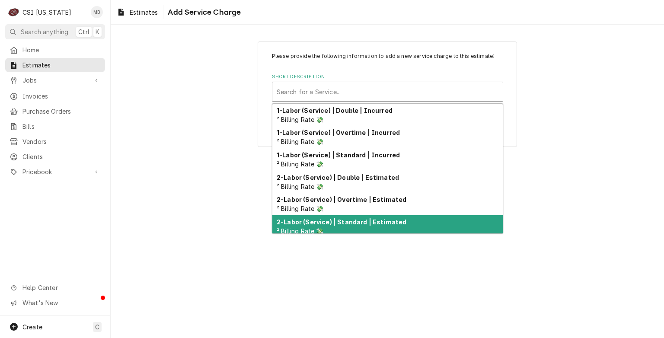
click at [350, 218] on strong "2-Labor (Service) | Standard | Estimated" at bounding box center [342, 221] width 130 height 7
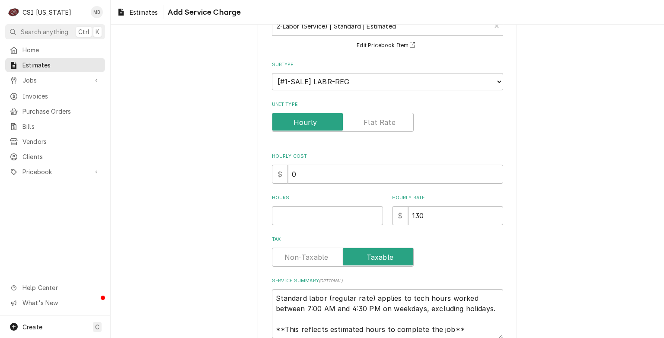
scroll to position [67, 0]
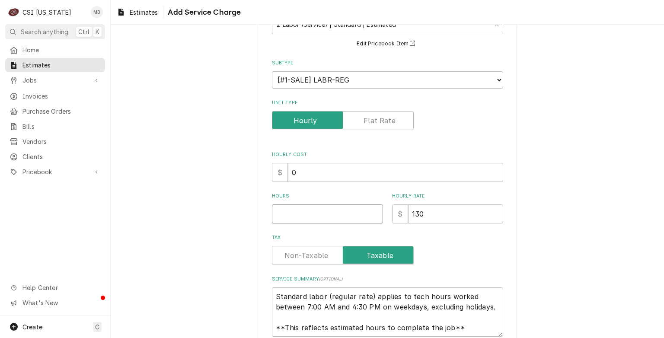
click at [350, 215] on input "Hours" at bounding box center [327, 214] width 111 height 19
type textarea "x"
type input "7"
type textarea "x"
type input "7"
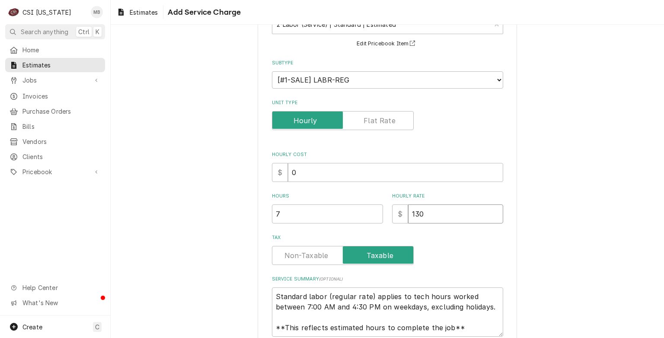
click at [427, 218] on input "130" at bounding box center [455, 214] width 95 height 19
type textarea "x"
type input "13"
type textarea "x"
type input "1"
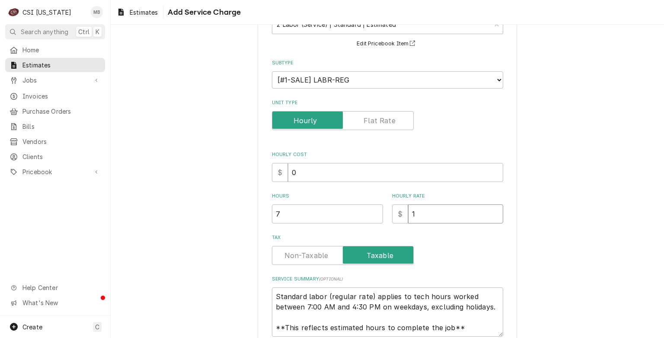
type textarea "x"
type input "14"
type textarea "x"
type input "140"
type textarea "x"
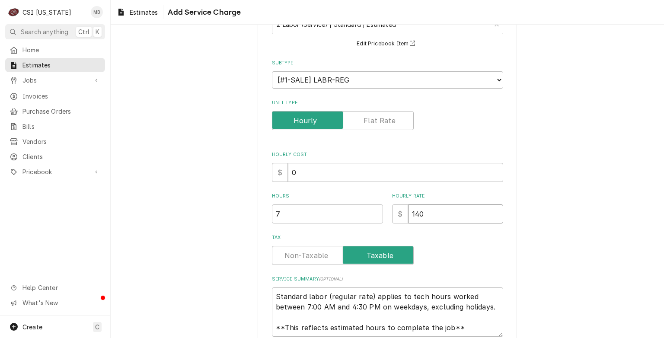
type input "140"
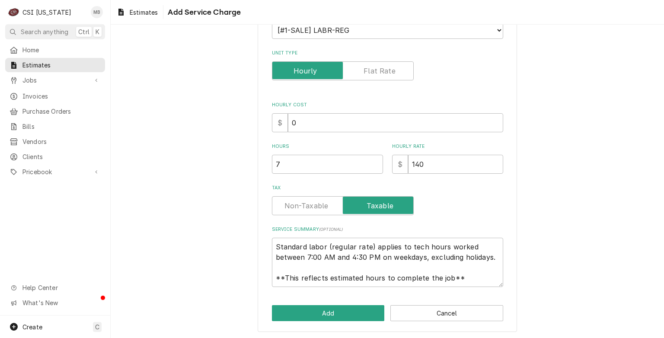
scroll to position [10, 0]
click at [327, 323] on div "Please provide the following information to add a new service charge to this es…" at bounding box center [388, 128] width 260 height 408
click at [327, 314] on button "Add" at bounding box center [328, 313] width 113 height 16
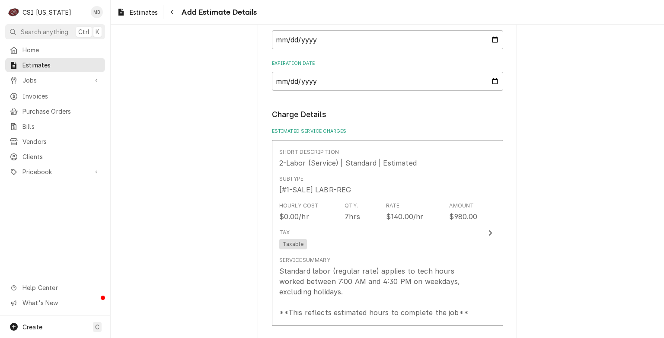
type textarea "x"
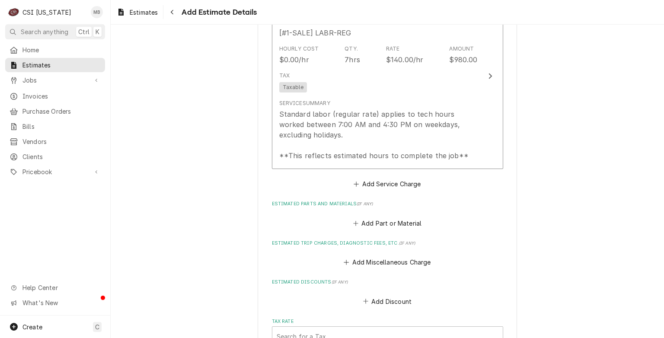
scroll to position [916, 0]
click at [365, 225] on button "Add Part or Material" at bounding box center [387, 223] width 71 height 12
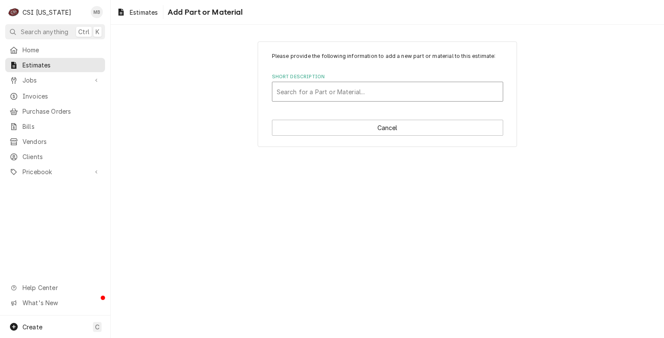
click at [300, 94] on div "Short Description" at bounding box center [388, 92] width 222 height 16
type input "KT45"
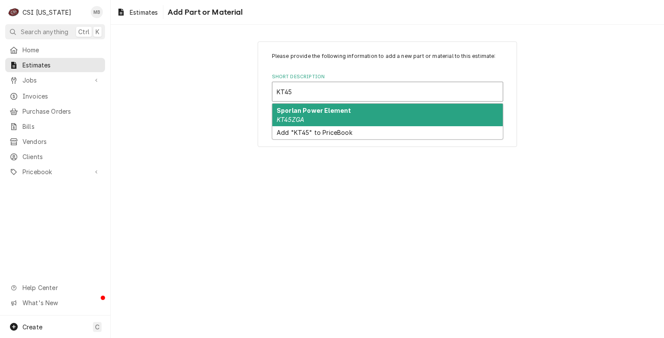
click at [298, 116] on em "KT45ZGA" at bounding box center [291, 119] width 28 height 7
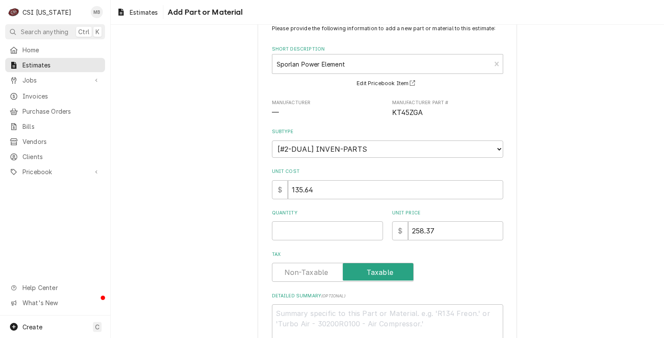
scroll to position [28, 0]
click at [324, 223] on input "Quantity" at bounding box center [327, 230] width 111 height 19
type textarea "x"
type input "1"
type textarea "x"
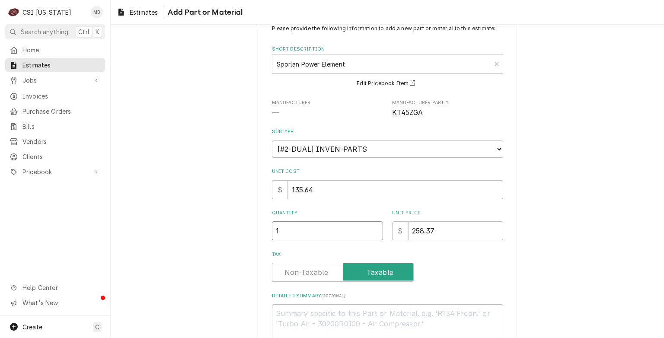
type input "1"
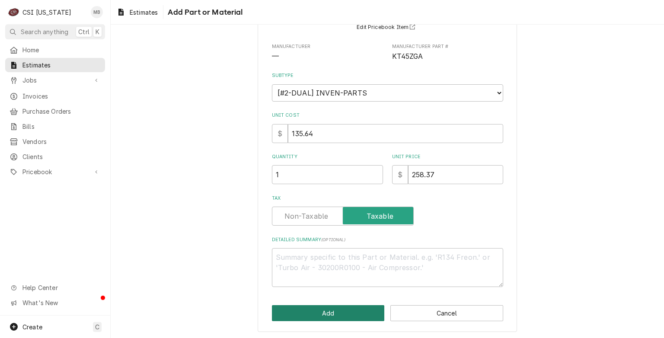
click at [345, 310] on button "Add" at bounding box center [328, 313] width 113 height 16
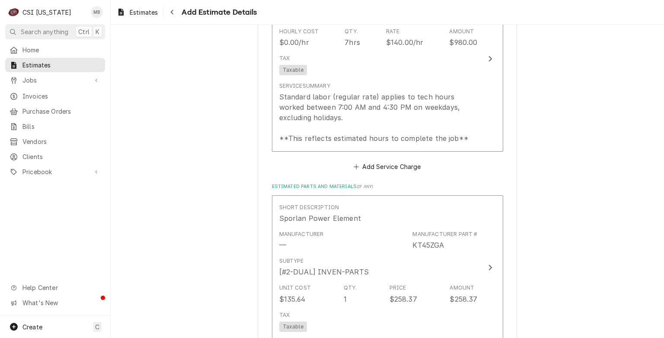
type textarea "x"
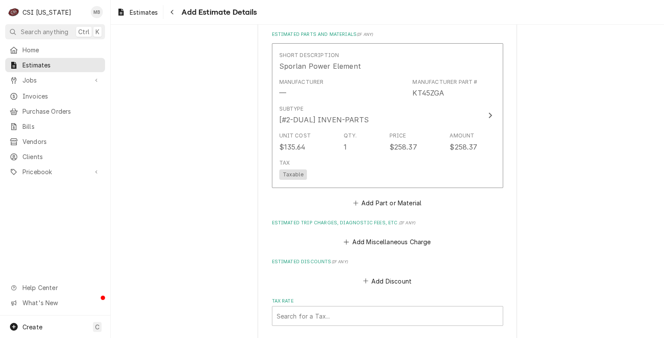
scroll to position [1087, 0]
click at [381, 199] on button "Add Part or Material" at bounding box center [387, 201] width 71 height 12
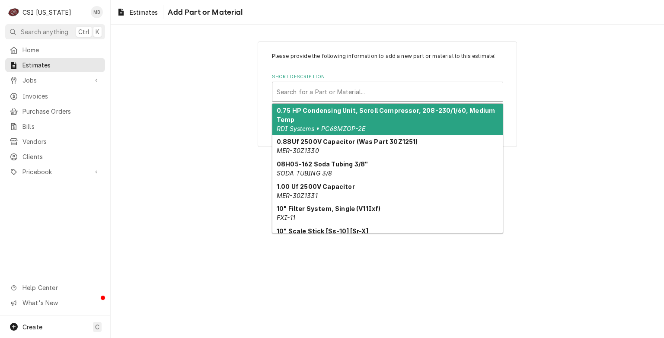
click at [327, 84] on div "Short Description" at bounding box center [388, 92] width 222 height 16
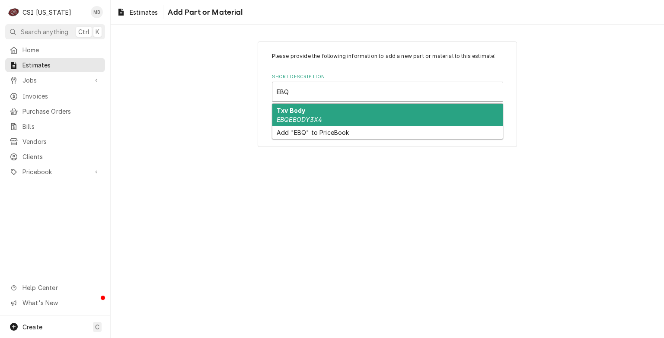
type input "EBQE"
click at [319, 110] on div "Txv Body EBQEBODY3X4" at bounding box center [388, 115] width 231 height 22
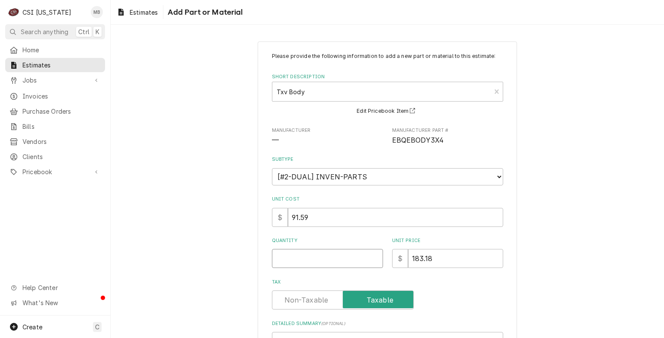
type textarea "x"
type input "0.5"
click at [372, 256] on input "0.5" at bounding box center [327, 258] width 111 height 19
click at [372, 256] on input "1" at bounding box center [327, 258] width 111 height 19
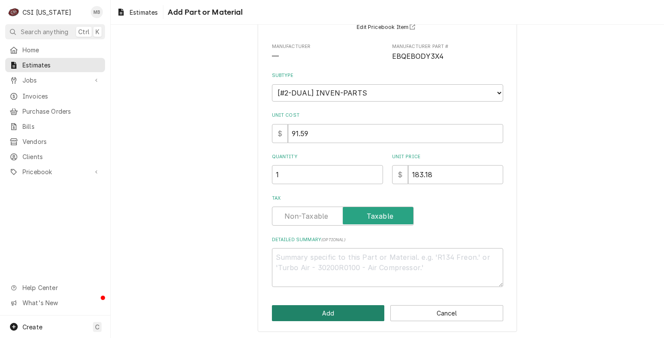
click at [355, 312] on button "Add" at bounding box center [328, 313] width 113 height 16
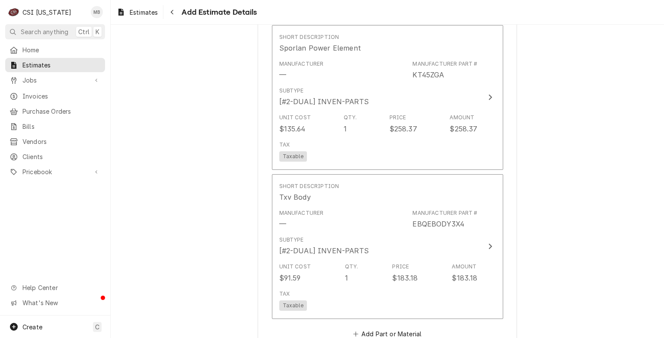
scroll to position [1196, 0]
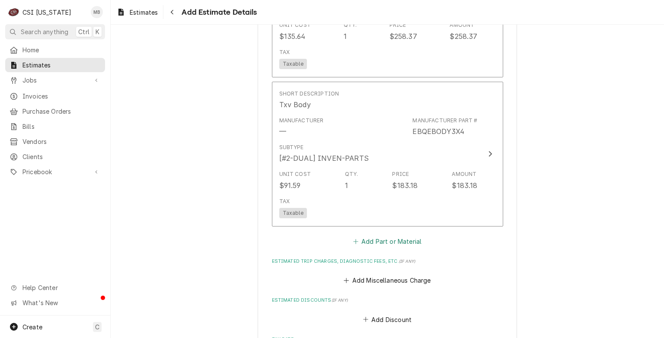
click at [368, 235] on button "Add Part or Material" at bounding box center [387, 241] width 71 height 12
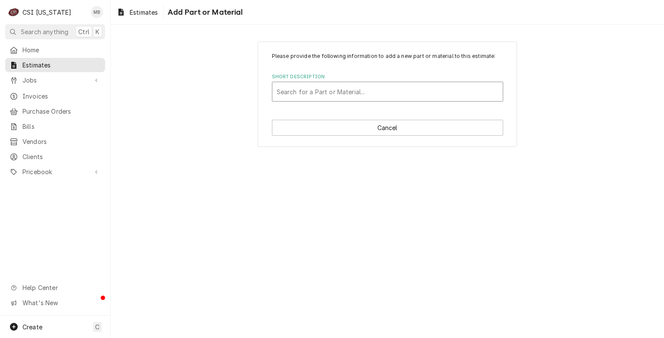
click at [323, 95] on div "Short Description" at bounding box center [388, 92] width 222 height 16
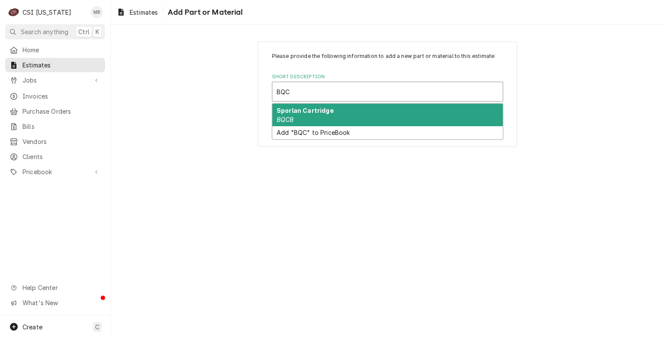
click at [317, 112] on strong "Sporlan Cartridge" at bounding box center [305, 110] width 57 height 7
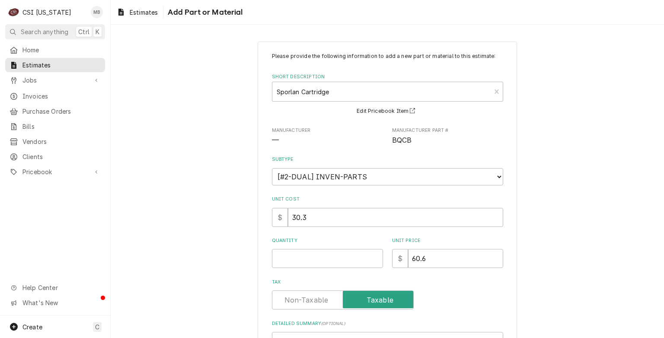
scroll to position [53, 0]
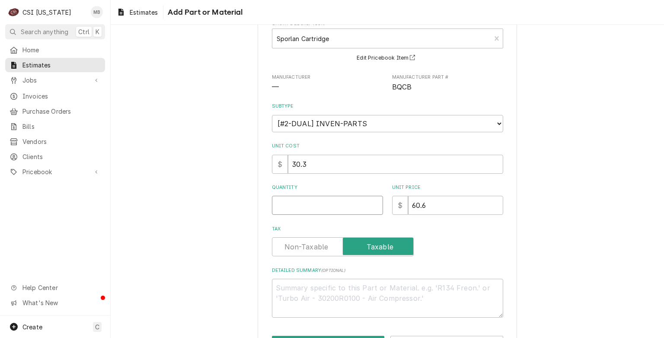
click at [322, 201] on input "Quantity" at bounding box center [327, 205] width 111 height 19
click at [372, 202] on input "0.5" at bounding box center [327, 205] width 111 height 19
click at [372, 202] on input "1" at bounding box center [327, 205] width 111 height 19
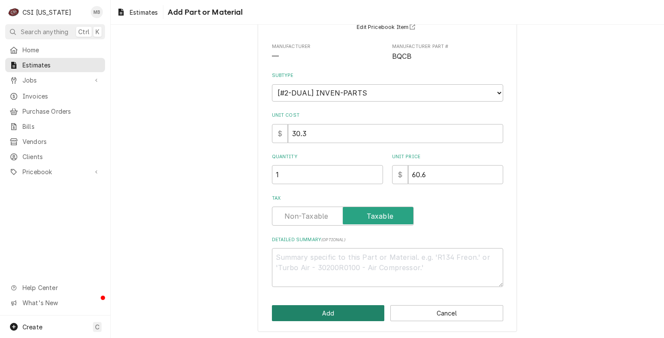
click at [346, 318] on button "Add" at bounding box center [328, 313] width 113 height 16
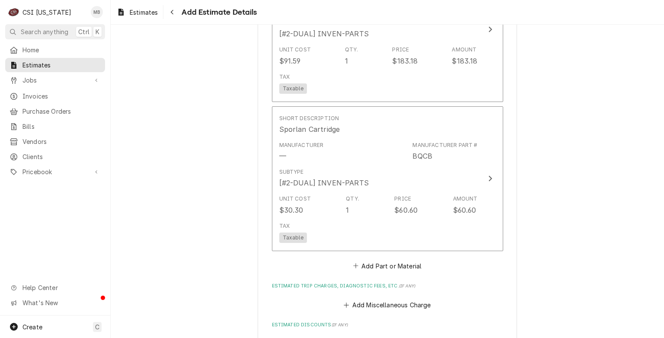
scroll to position [1414, 0]
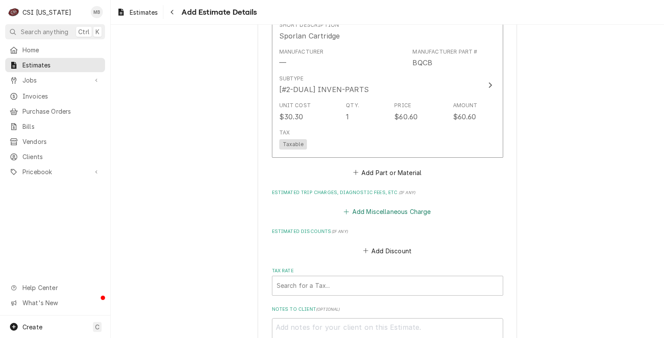
click at [384, 206] on button "Add Miscellaneous Charge" at bounding box center [388, 212] width 90 height 12
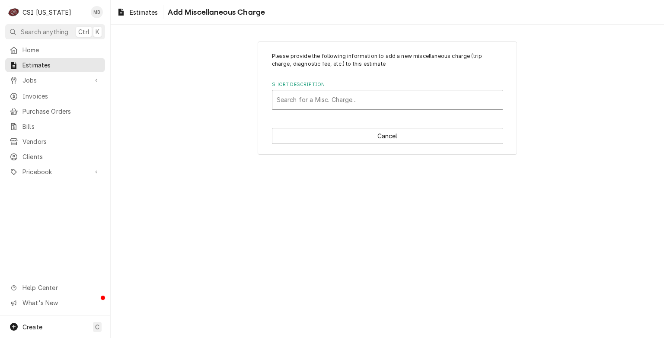
click at [336, 95] on div "Short Description" at bounding box center [388, 100] width 222 height 16
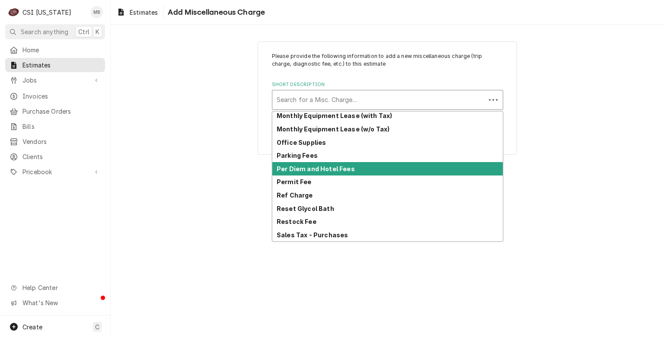
scroll to position [135, 0]
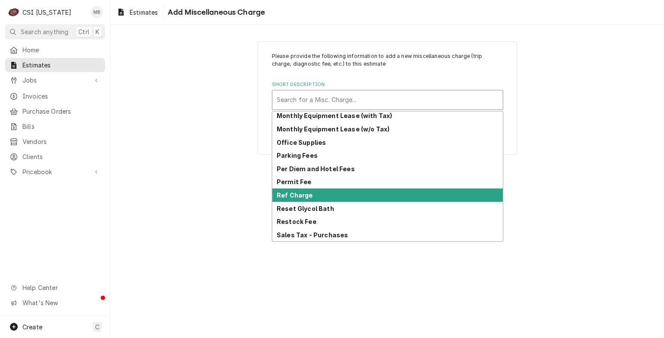
click at [307, 195] on strong "Ref Charge" at bounding box center [295, 195] width 36 height 7
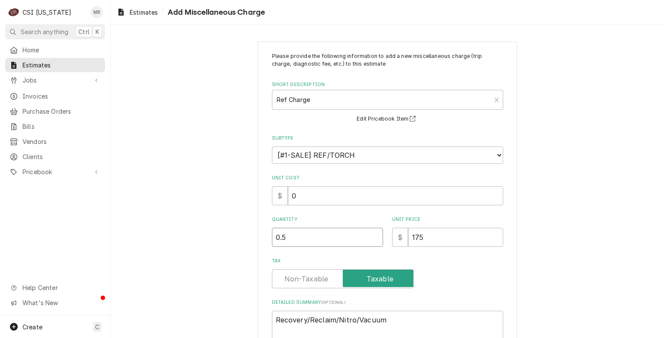
click at [372, 235] on input "0.5" at bounding box center [327, 237] width 111 height 19
click at [372, 235] on input "1" at bounding box center [327, 237] width 111 height 19
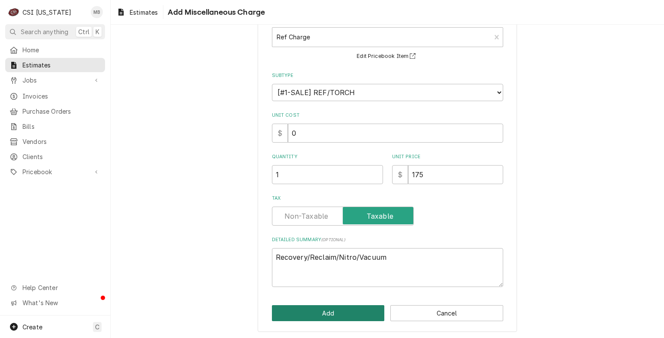
click at [347, 308] on button "Add" at bounding box center [328, 313] width 113 height 16
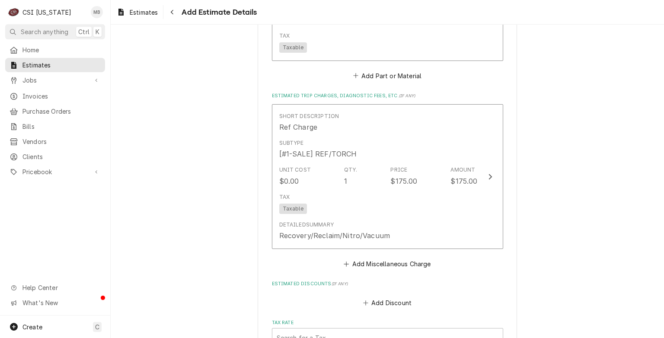
scroll to position [1559, 0]
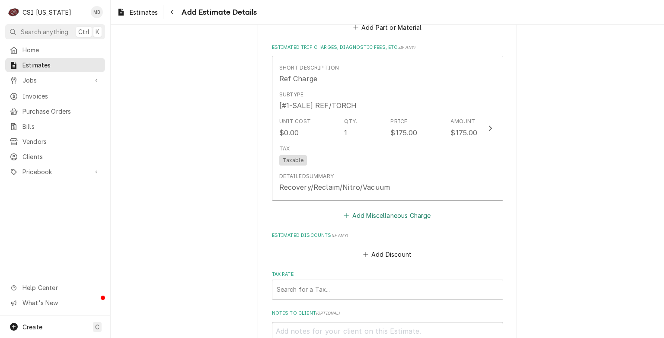
click at [368, 214] on button "Add Miscellaneous Charge" at bounding box center [388, 216] width 90 height 12
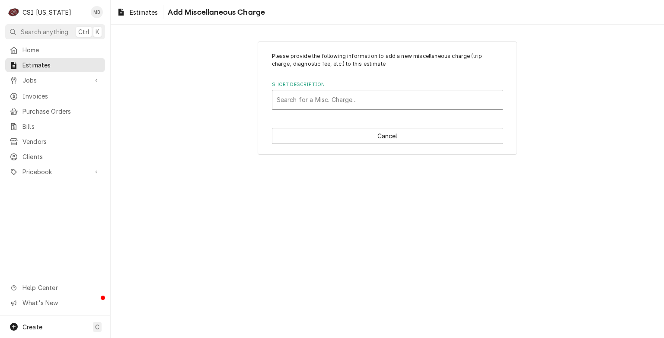
click at [341, 106] on div "Short Description" at bounding box center [388, 100] width 222 height 16
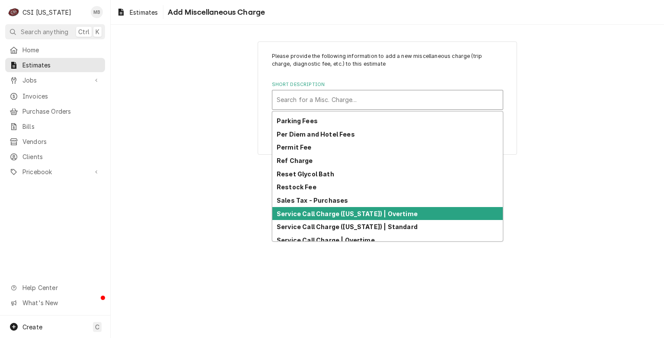
scroll to position [200, 0]
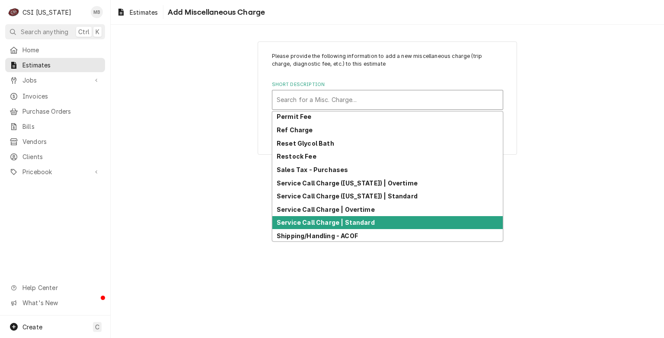
click at [349, 222] on strong "Service Call Charge | Standard" at bounding box center [326, 222] width 98 height 7
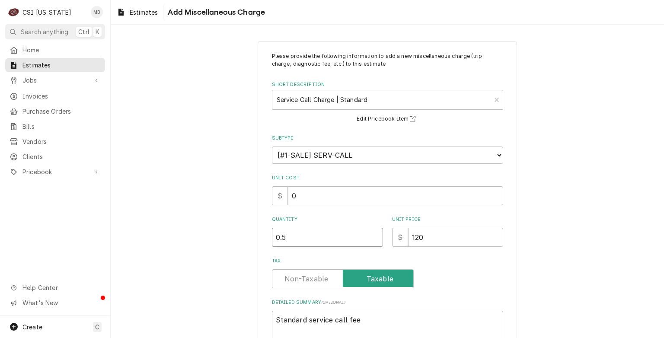
click at [370, 235] on input "0.5" at bounding box center [327, 237] width 111 height 19
click at [370, 235] on input "1" at bounding box center [327, 237] width 111 height 19
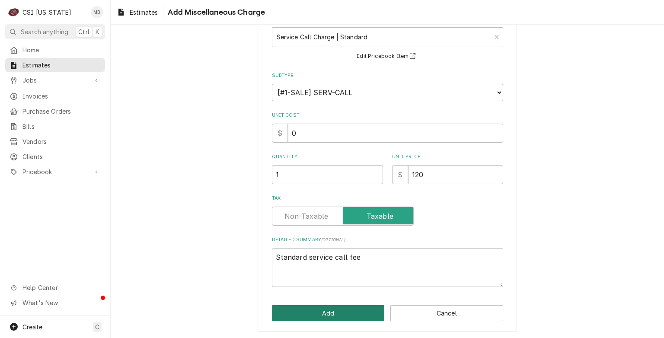
click at [356, 318] on button "Add" at bounding box center [328, 313] width 113 height 16
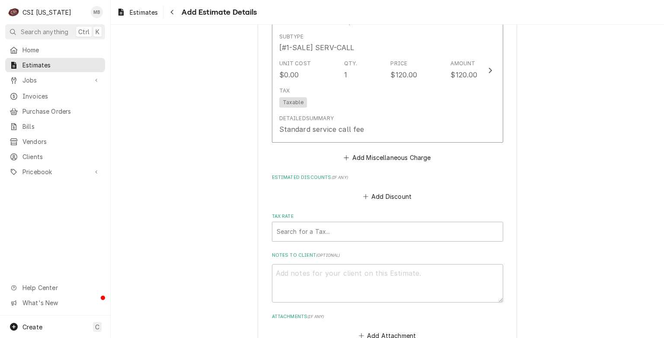
scroll to position [1767, 0]
click at [347, 232] on div "Tax Rate" at bounding box center [388, 232] width 222 height 16
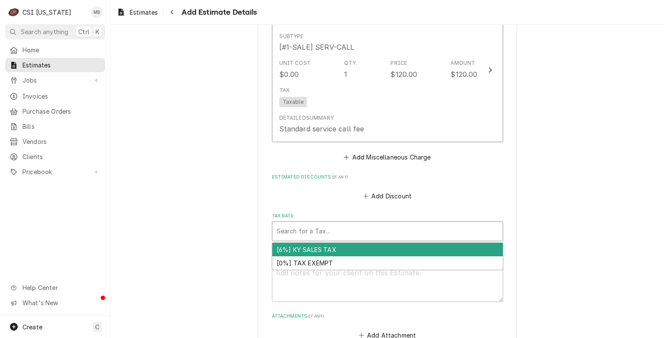
click at [337, 244] on div "[6%] KY SALES TAX" at bounding box center [388, 249] width 231 height 13
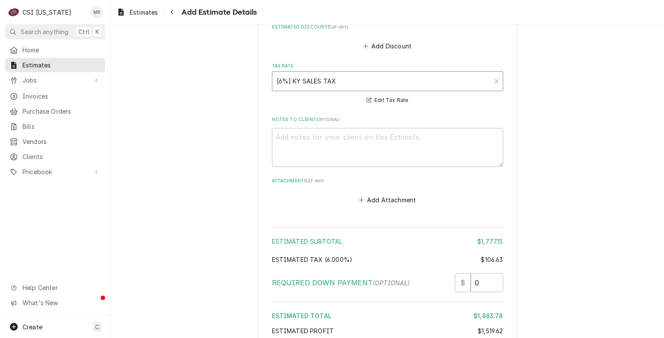
scroll to position [1992, 0]
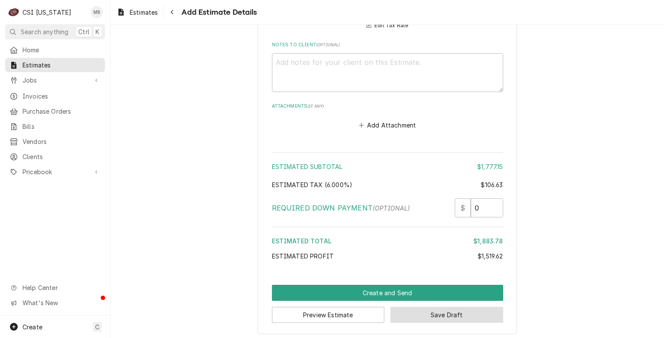
click at [409, 309] on button "Save Draft" at bounding box center [447, 315] width 113 height 16
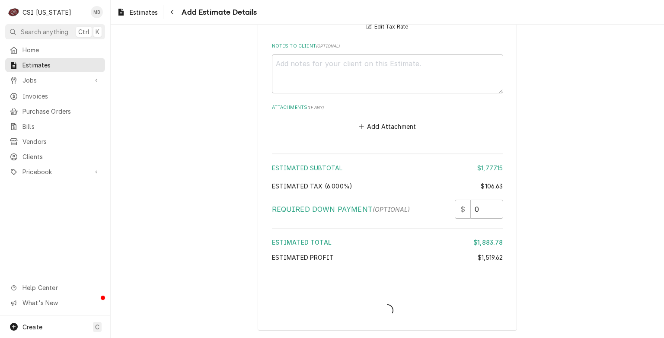
scroll to position [1988, 0]
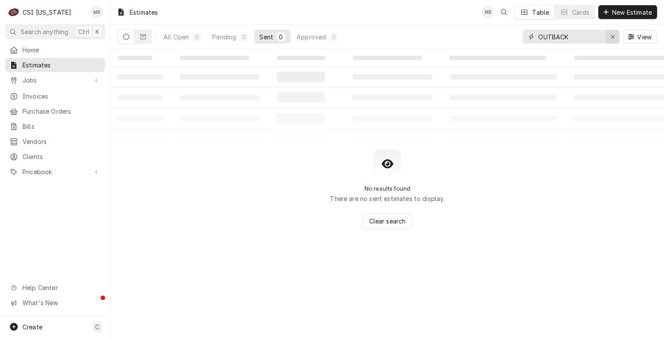
click at [613, 34] on icon "Erase input" at bounding box center [613, 37] width 5 height 6
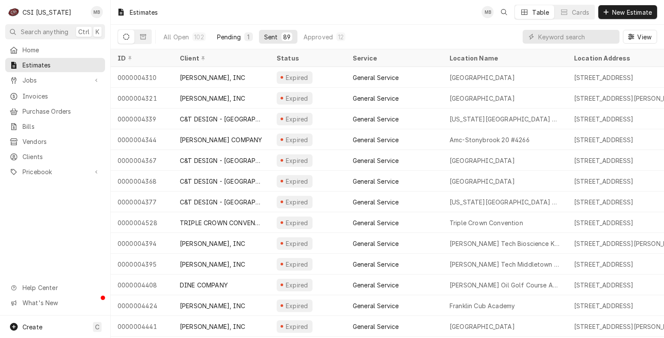
click at [241, 34] on button "Pending 1" at bounding box center [235, 37] width 46 height 14
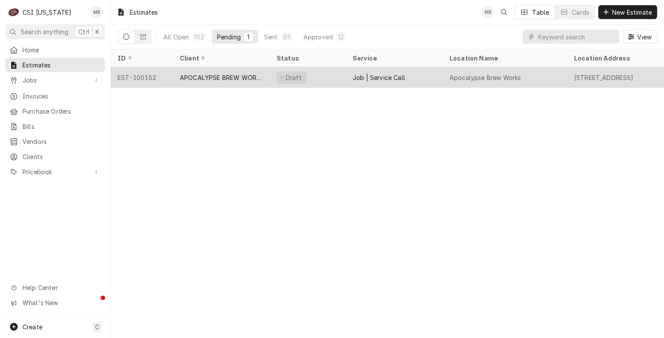
click at [230, 75] on div "APOCALYPSE BREW WORKS" at bounding box center [221, 77] width 83 height 9
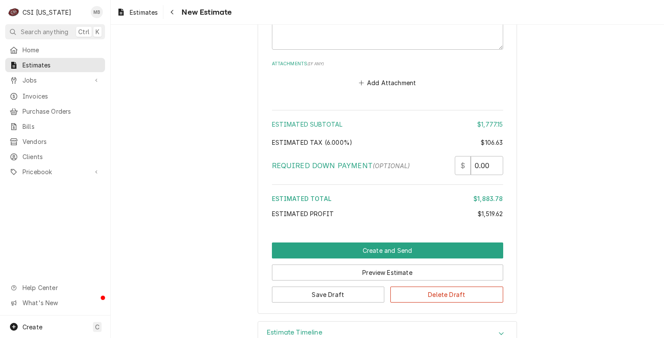
scroll to position [2054, 0]
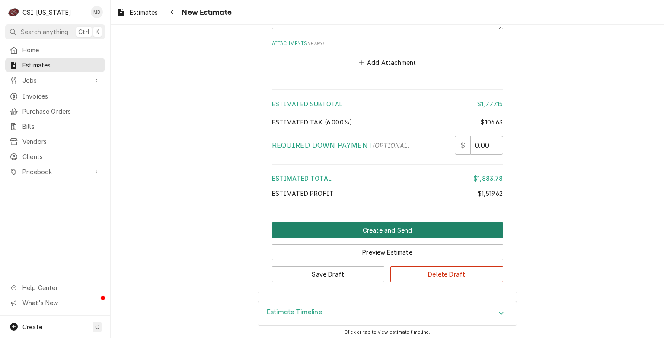
click at [391, 230] on button "Create and Send" at bounding box center [387, 230] width 231 height 16
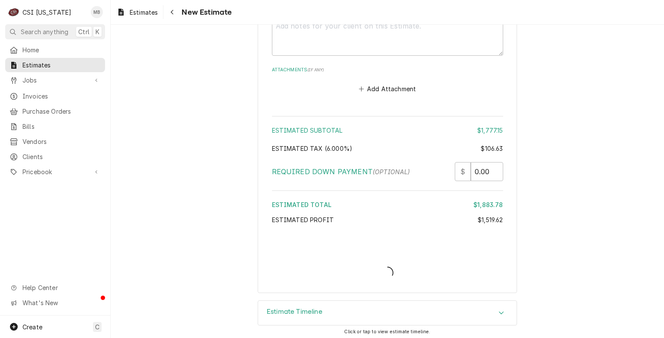
type textarea "x"
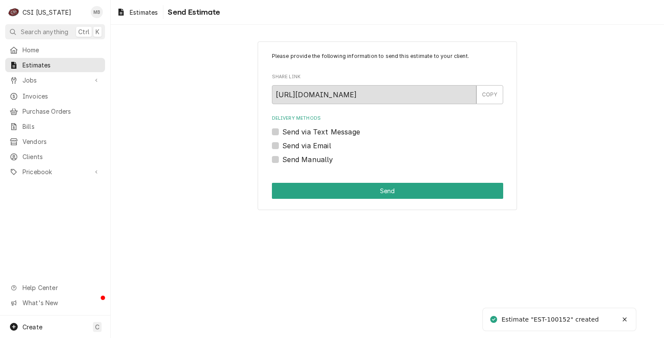
click at [291, 162] on label "Send Manually" at bounding box center [307, 159] width 51 height 10
click at [291, 162] on input "Send Manually" at bounding box center [397, 163] width 231 height 19
checkbox input "true"
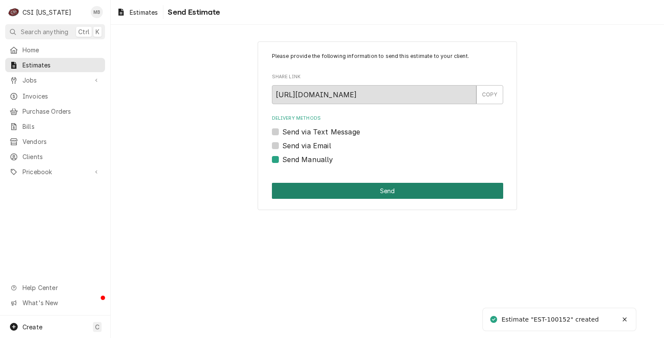
click at [330, 187] on button "Send" at bounding box center [387, 191] width 231 height 16
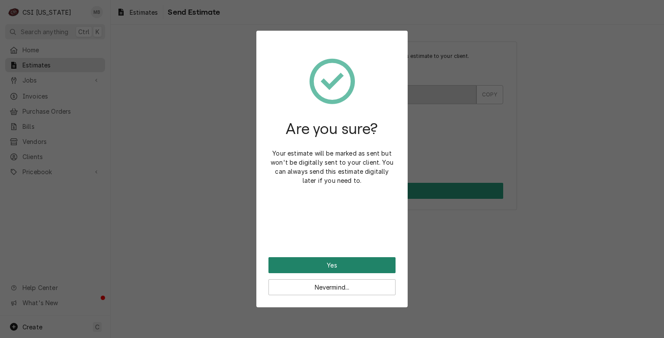
click at [350, 263] on button "Yes" at bounding box center [332, 265] width 127 height 16
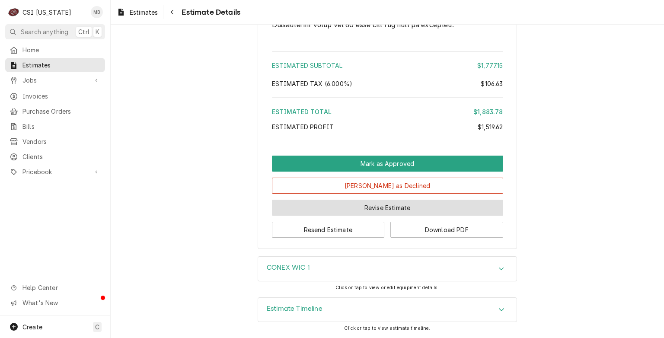
scroll to position [1782, 0]
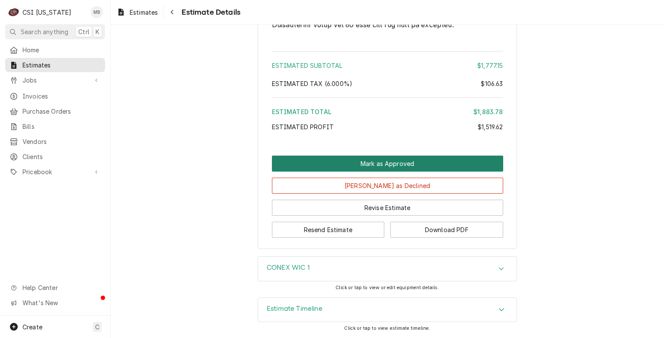
click at [377, 172] on button "Mark as Approved" at bounding box center [387, 164] width 231 height 16
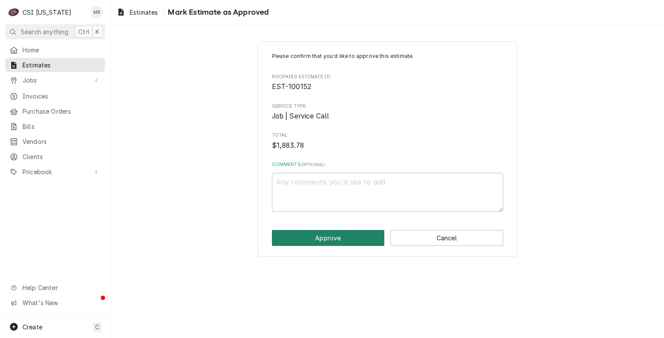
click at [356, 237] on button "Approve" at bounding box center [328, 238] width 113 height 16
type textarea "x"
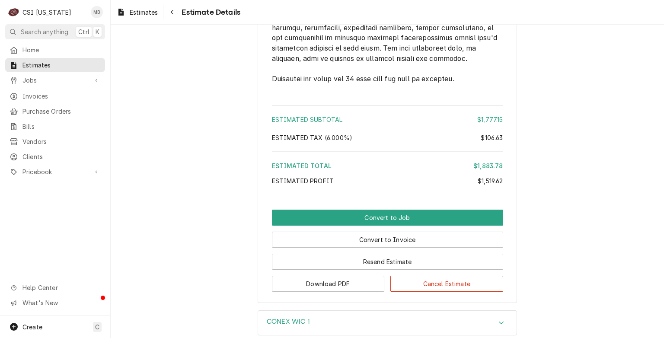
scroll to position [1727, 0]
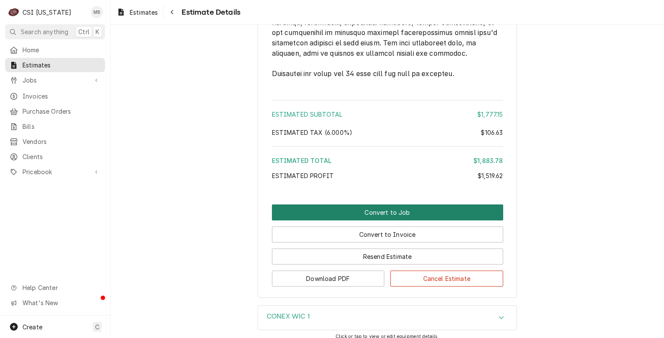
click at [356, 221] on button "Convert to Job" at bounding box center [387, 213] width 231 height 16
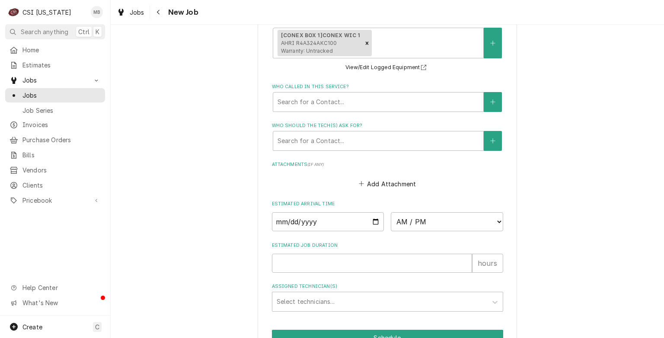
scroll to position [755, 0]
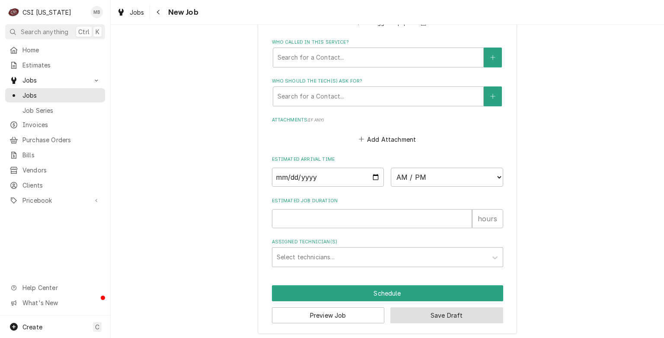
click at [434, 312] on button "Save Draft" at bounding box center [447, 316] width 113 height 16
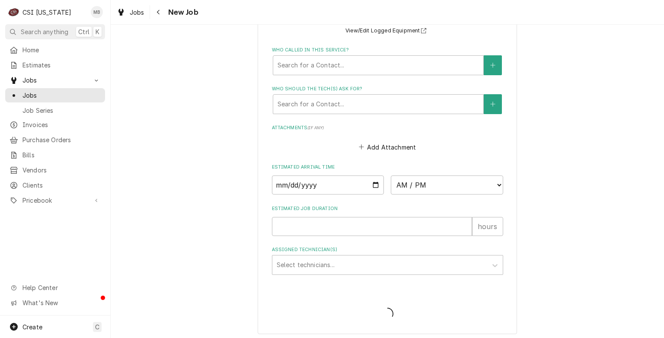
type textarea "x"
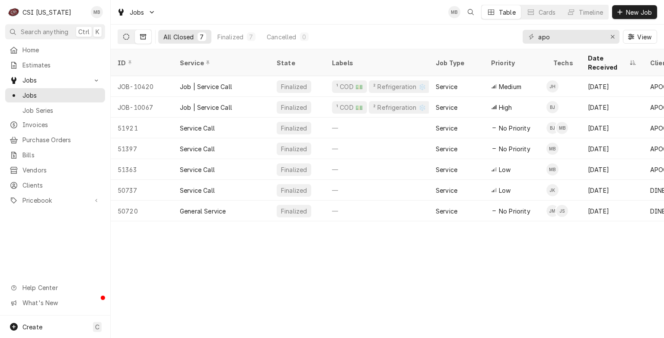
click at [132, 33] on button "Dynamic Content Wrapper" at bounding box center [126, 37] width 16 height 14
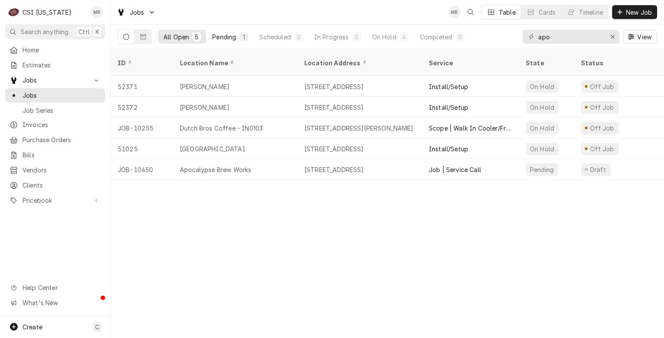
click at [234, 34] on div "Pending" at bounding box center [224, 36] width 24 height 9
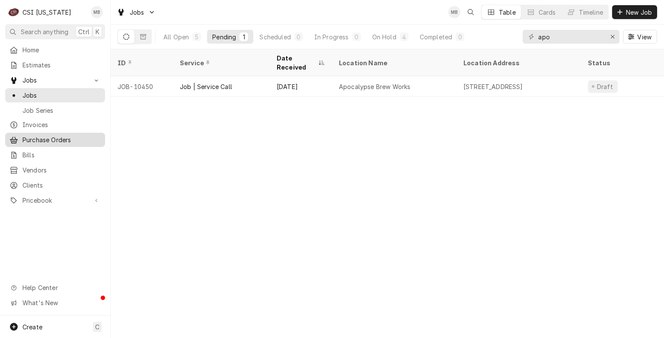
click at [27, 135] on span "Purchase Orders" at bounding box center [61, 139] width 78 height 9
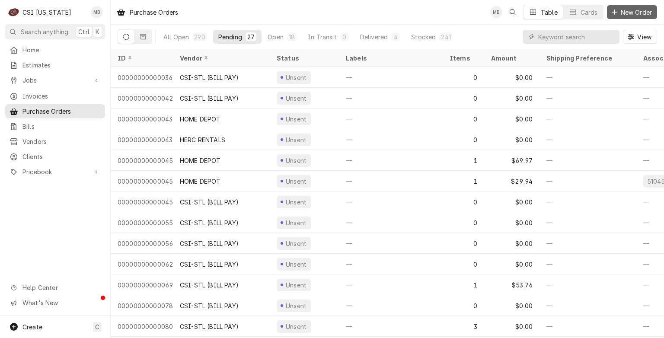
click at [631, 8] on span "New Order" at bounding box center [636, 12] width 35 height 9
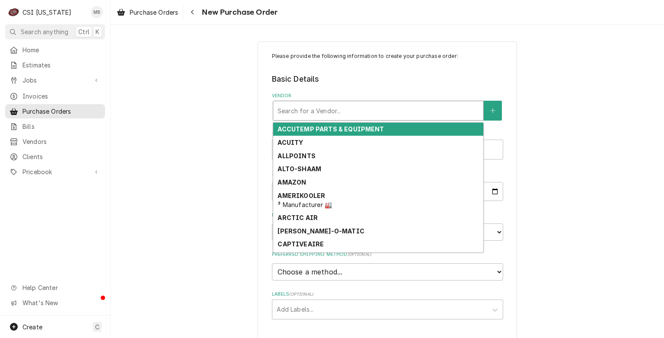
click at [376, 115] on div "Vendor" at bounding box center [379, 111] width 202 height 16
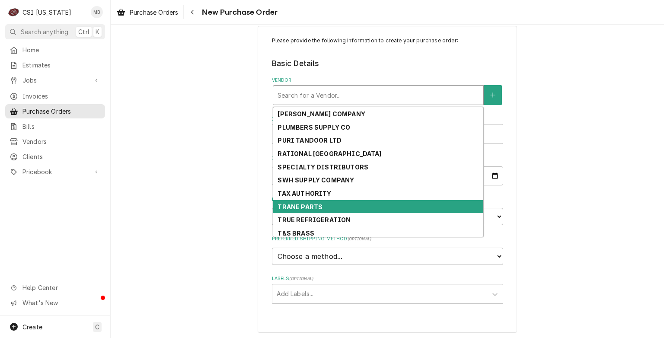
scroll to position [637, 0]
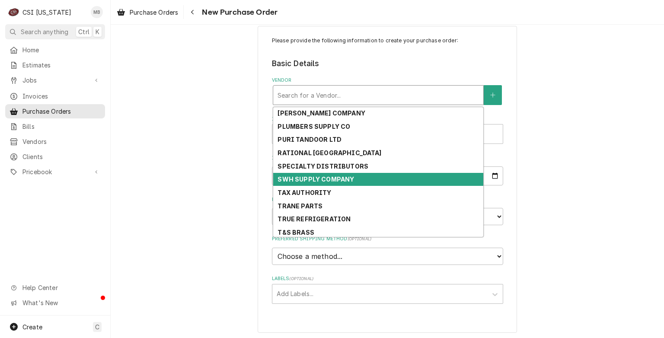
click at [313, 179] on strong "SWH SUPPLY COMPANY" at bounding box center [316, 179] width 77 height 7
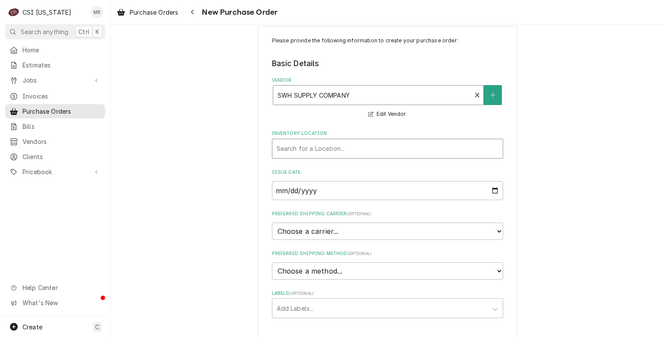
click at [321, 156] on div "Search for a Location..." at bounding box center [388, 148] width 231 height 19
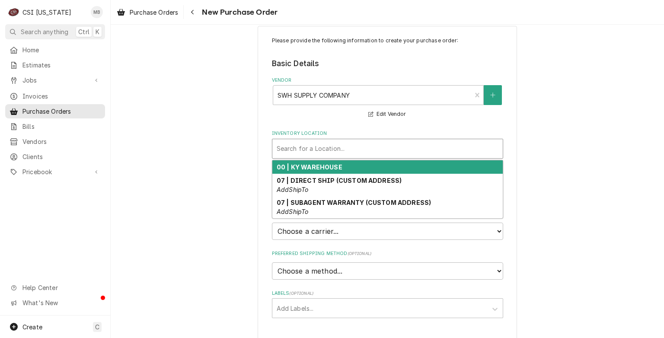
click at [320, 167] on strong "00 | KY WAREHOUSE" at bounding box center [310, 167] width 66 height 7
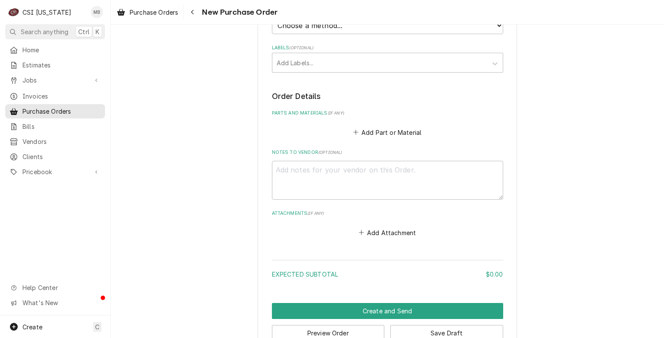
scroll to position [260, 0]
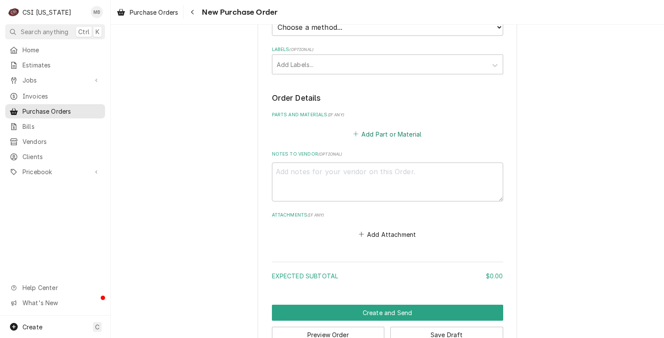
click at [364, 132] on button "Add Part or Material" at bounding box center [387, 134] width 71 height 12
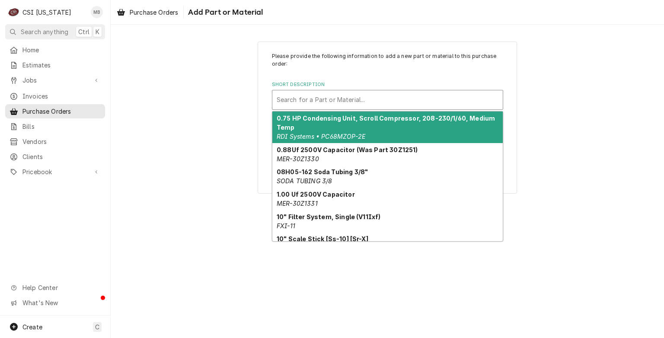
click at [337, 100] on div "Short Description" at bounding box center [388, 100] width 222 height 16
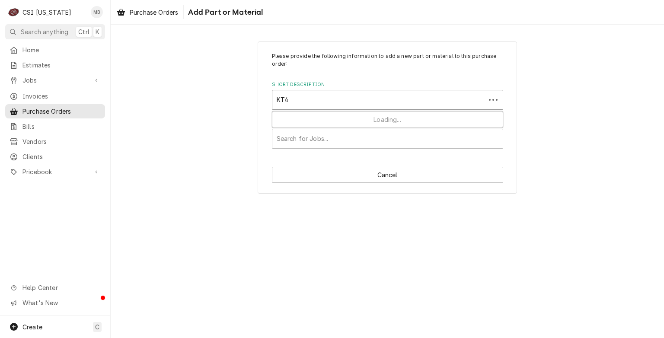
type input "KT45"
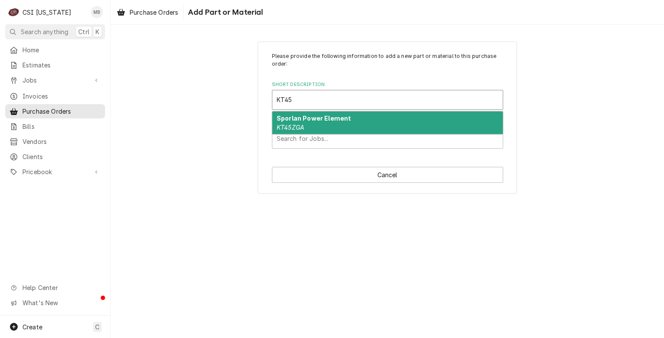
click at [330, 121] on strong "Sporlan Power Element" at bounding box center [314, 118] width 74 height 7
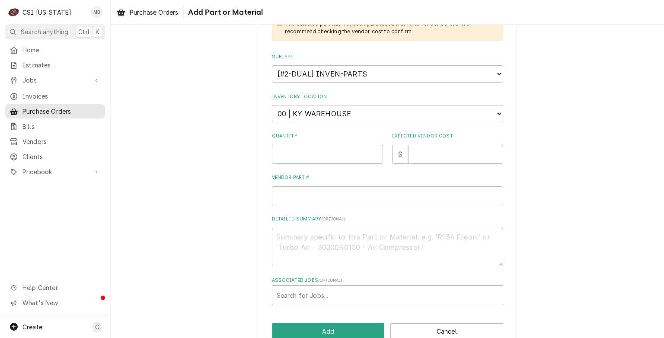
scroll to position [155, 0]
type textarea "x"
type input "0.5"
click at [372, 150] on input "0.5" at bounding box center [327, 153] width 111 height 19
type textarea "x"
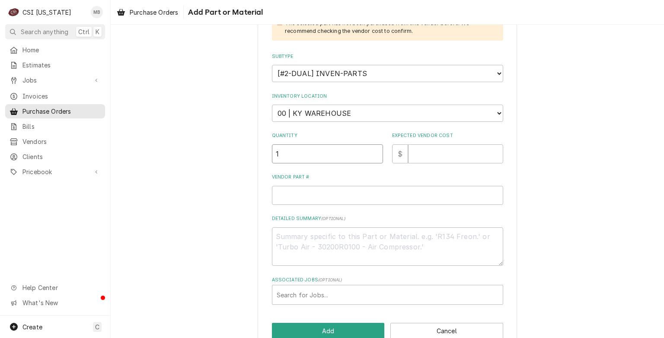
type input "1"
click at [372, 150] on input "1" at bounding box center [327, 153] width 111 height 19
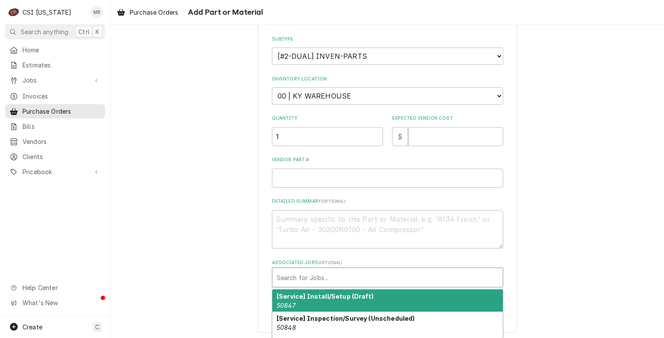
click at [346, 277] on div "Associated Jobs" at bounding box center [388, 278] width 222 height 16
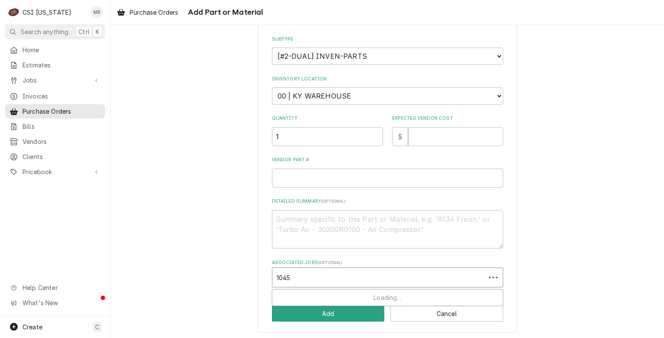
type input "10450"
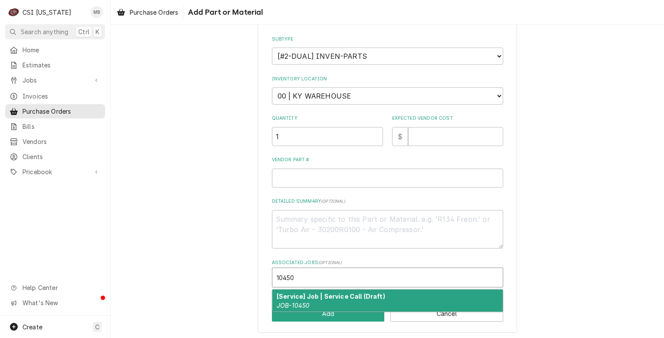
click at [335, 298] on div "[Service] Job | Service Call (Draft) JOB-10450" at bounding box center [388, 301] width 231 height 22
type textarea "x"
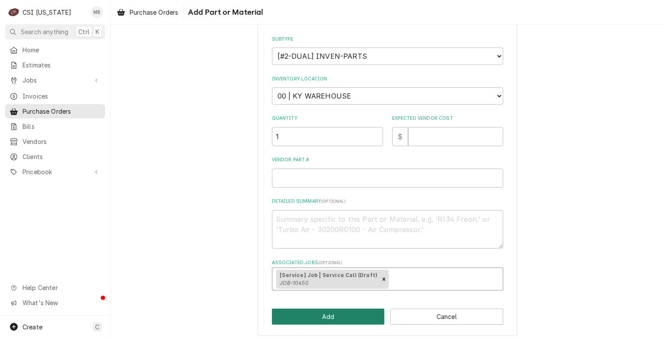
click at [337, 311] on button "Add" at bounding box center [328, 317] width 113 height 16
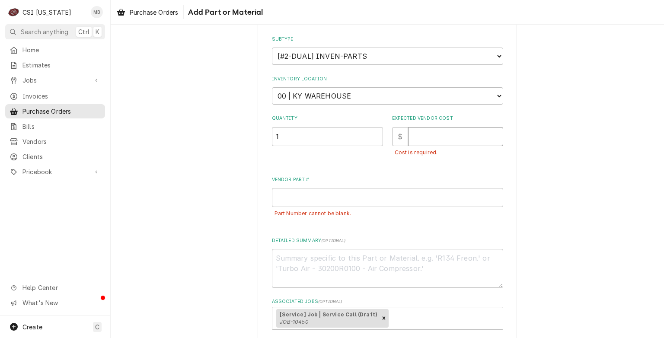
click at [414, 141] on input "Expected Vendor Cost" at bounding box center [455, 136] width 95 height 19
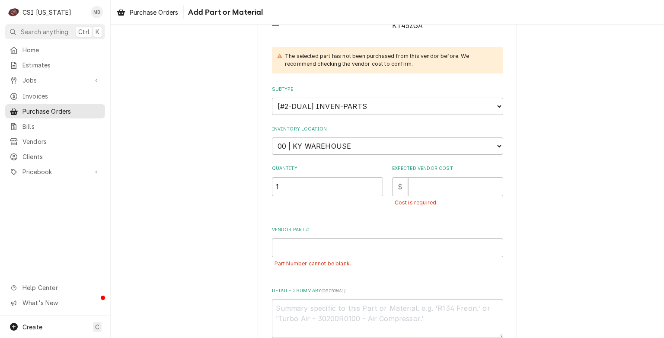
scroll to position [123, 0]
click at [424, 189] on input "Expected Vendor Cost" at bounding box center [455, 186] width 95 height 19
type textarea "x"
type input "2"
type textarea "x"
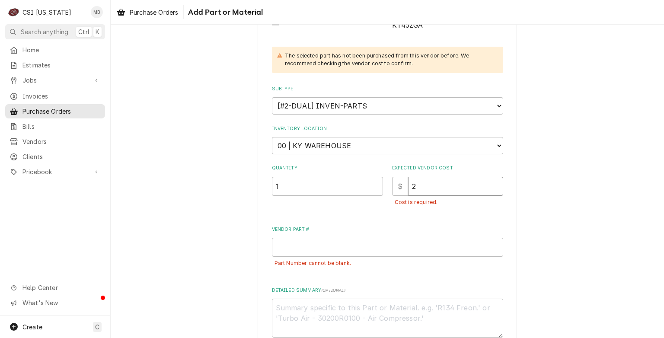
type input "25"
type textarea "x"
type input "258"
type textarea "x"
type input "258.3"
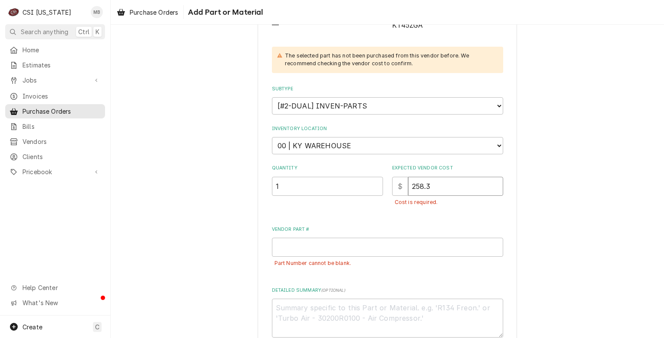
type textarea "x"
type input "258.37"
click at [278, 244] on input "Vendor Part #" at bounding box center [387, 247] width 231 height 19
drag, startPoint x: 448, startPoint y: 185, endPoint x: 403, endPoint y: 185, distance: 45.0
click at [403, 185] on div "$ 258.37" at bounding box center [447, 186] width 111 height 19
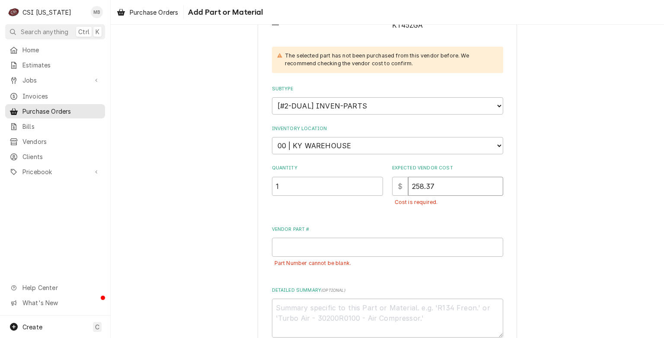
type textarea "x"
type input "1"
type textarea "x"
type input "13"
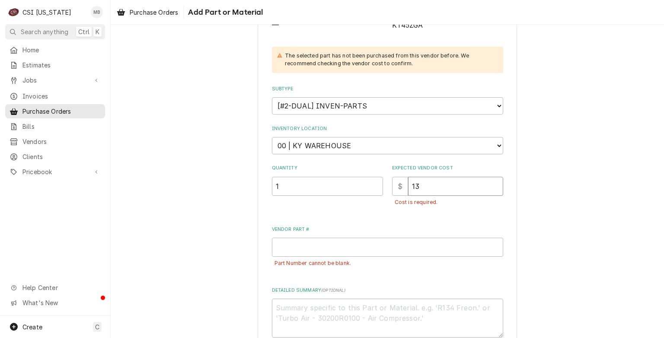
type textarea "x"
type input "135"
type textarea "x"
type input "135.6"
type textarea "x"
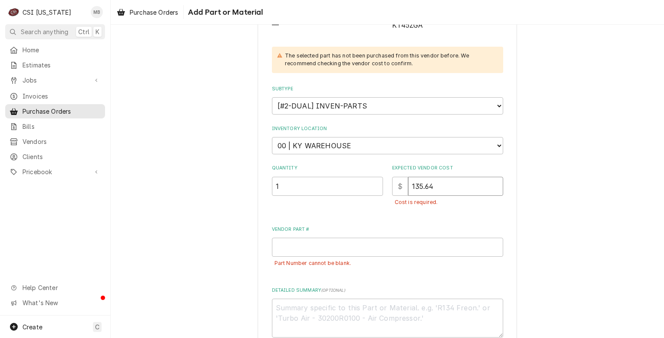
type input "135.64"
click at [287, 242] on input "Vendor Part #" at bounding box center [387, 247] width 231 height 19
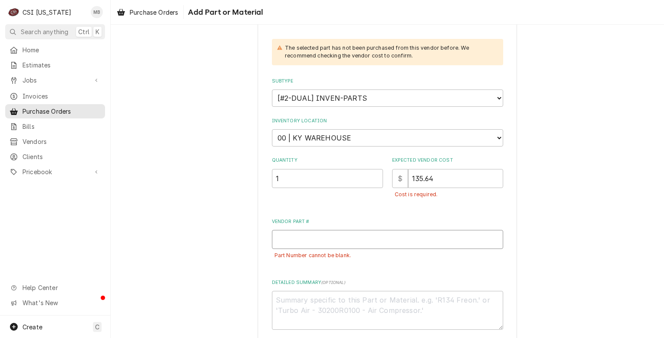
scroll to position [135, 0]
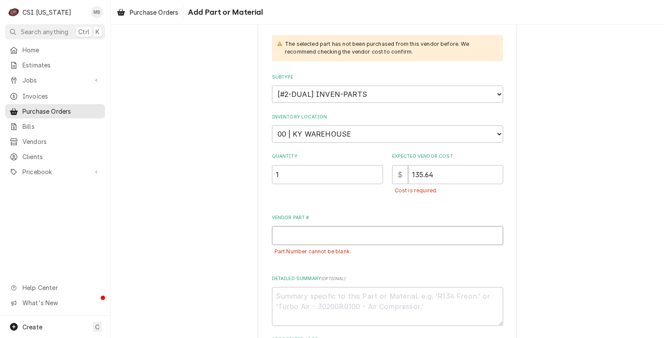
type textarea "x"
type input "K"
type textarea "x"
type input "KT"
type textarea "x"
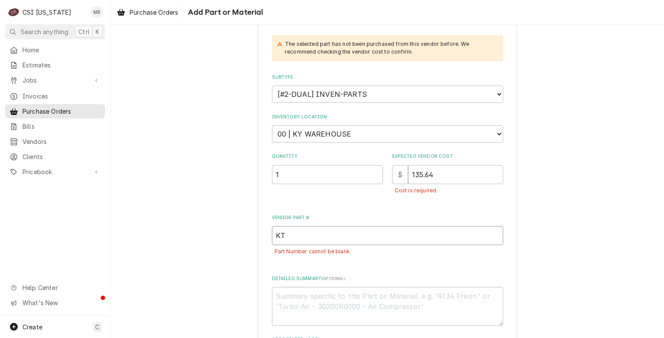
type input "KT4"
type textarea "x"
type input "KT45"
type textarea "x"
type input "KT45Z"
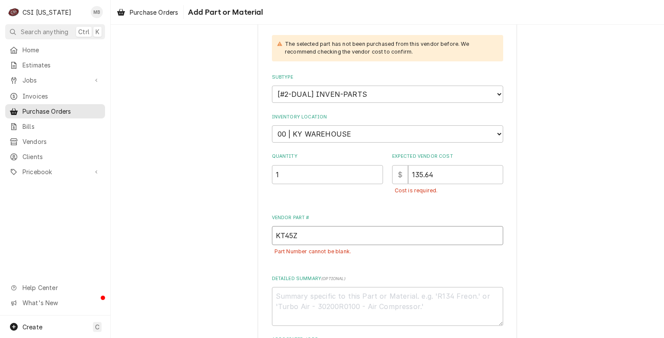
type textarea "x"
type input "KT45ZG"
type textarea "x"
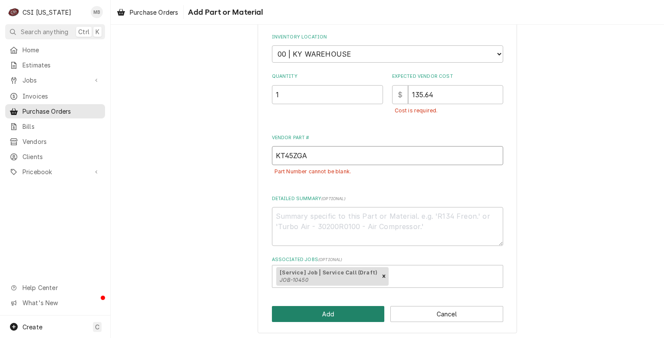
type input "KT45ZGA"
click at [327, 316] on button "Add" at bounding box center [328, 314] width 113 height 16
type textarea "x"
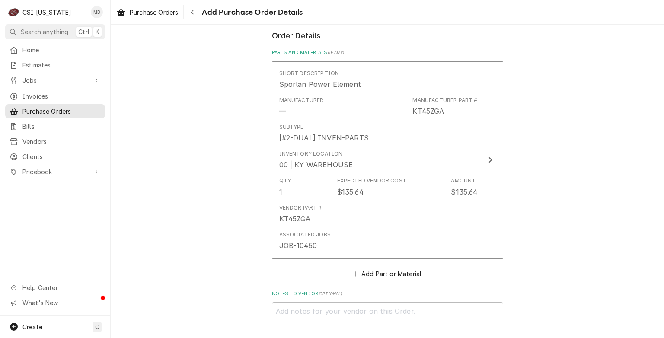
scroll to position [322, 0]
click at [375, 272] on button "Add Part or Material" at bounding box center [387, 274] width 71 height 12
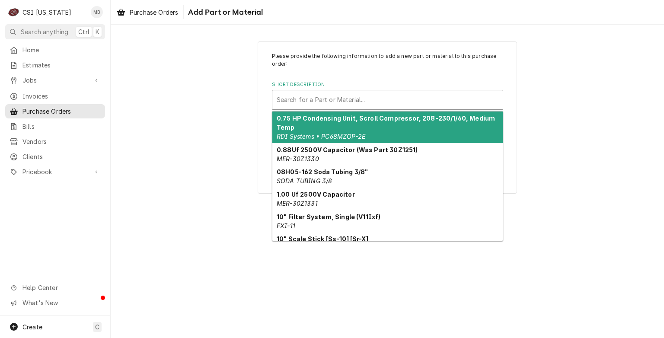
click at [313, 102] on div "Short Description" at bounding box center [388, 100] width 222 height 16
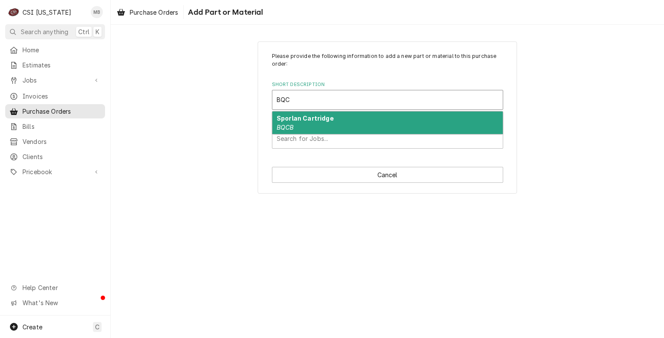
type input "BQCB"
click at [316, 127] on div "Sporlan Cartridge BQCB" at bounding box center [388, 123] width 231 height 22
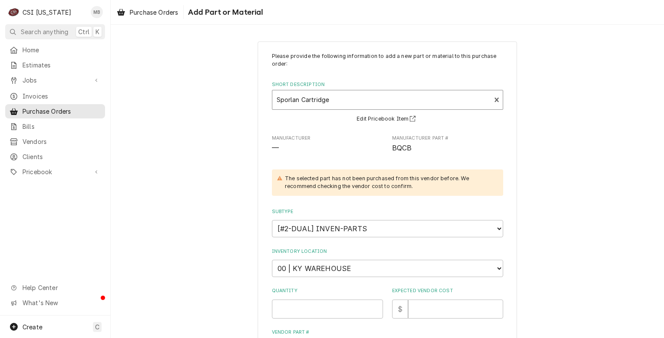
scroll to position [83, 0]
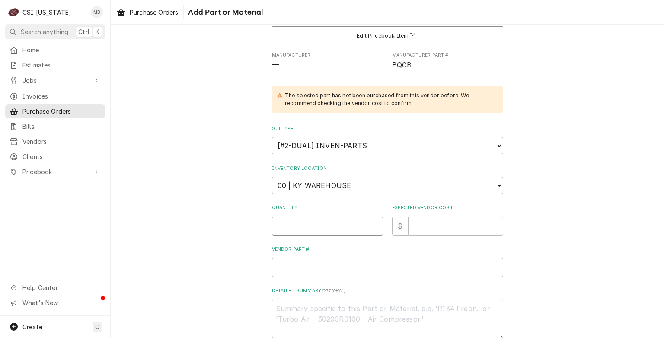
type textarea "x"
type input "0.5"
click at [371, 222] on input "0.5" at bounding box center [327, 226] width 111 height 19
type textarea "x"
type input "1"
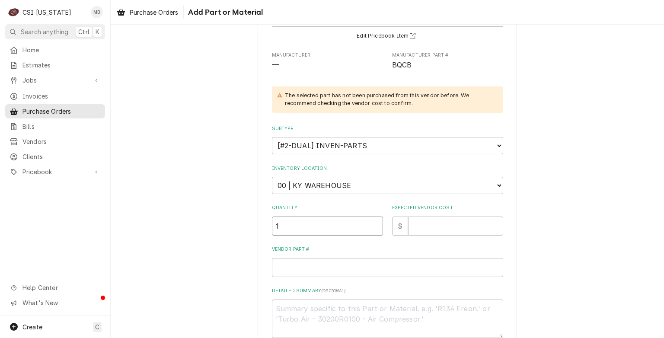
click at [371, 222] on input "1" at bounding box center [327, 226] width 111 height 19
click at [442, 225] on input "Expected Vendor Cost" at bounding box center [455, 226] width 95 height 19
type textarea "x"
type input "3"
type textarea "x"
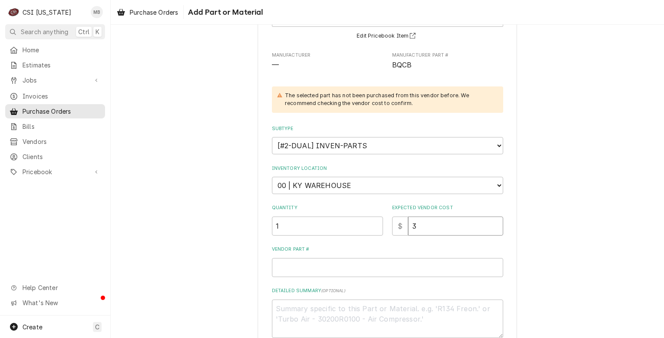
type input "30"
type textarea "x"
type input "30.3"
type textarea "x"
type input "30.30"
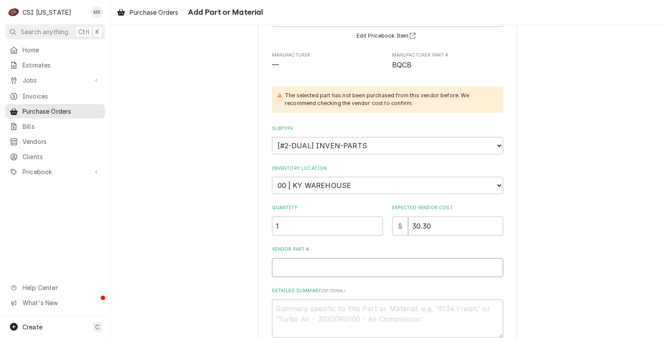
click at [299, 266] on input "Vendor Part #" at bounding box center [387, 267] width 231 height 19
type textarea "x"
type input "B"
type textarea "x"
type input "BQ"
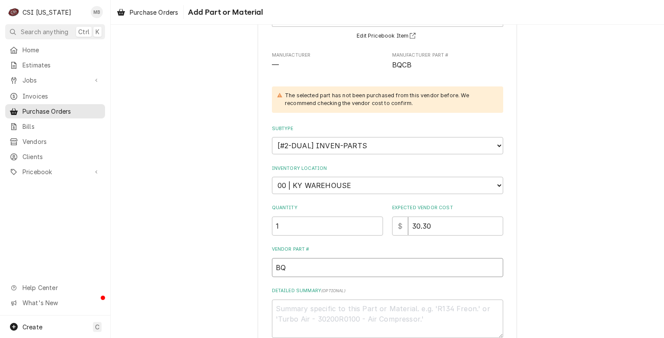
type textarea "x"
type input "BQC"
type textarea "x"
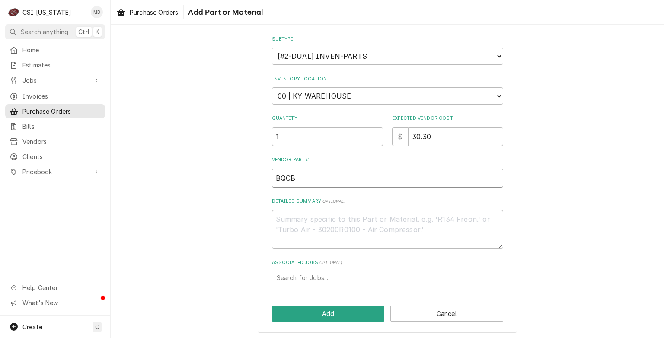
type input "BQCB"
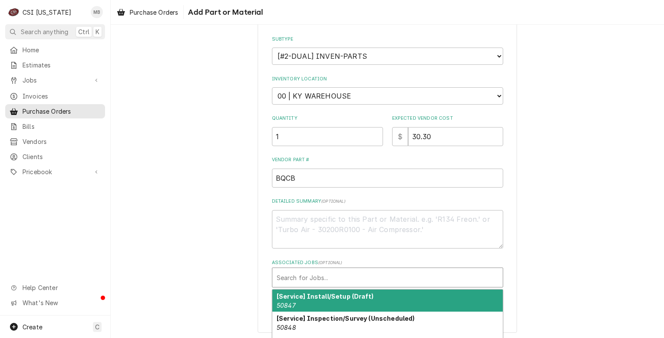
click at [320, 279] on div "Associated Jobs" at bounding box center [388, 278] width 222 height 16
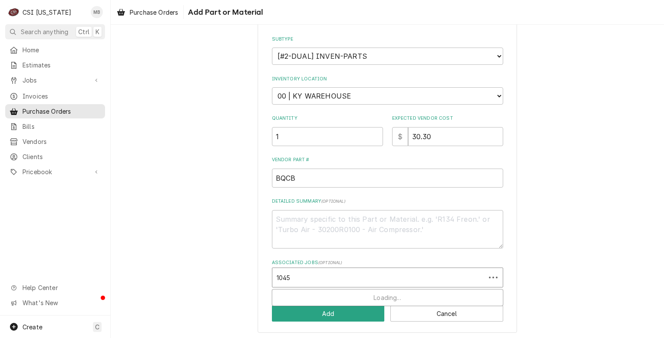
type input "10450"
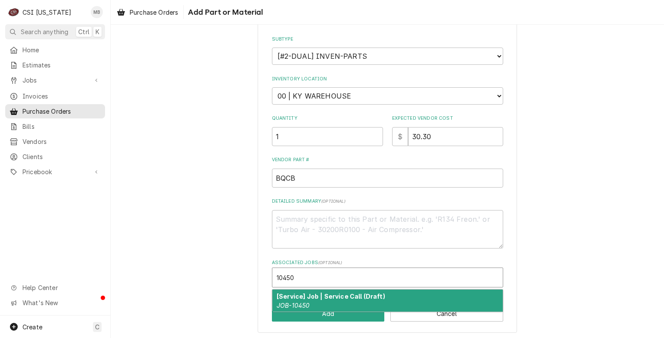
click at [322, 298] on div "[Service] Job | Service Call (Draft) JOB-10450" at bounding box center [388, 301] width 231 height 22
type textarea "x"
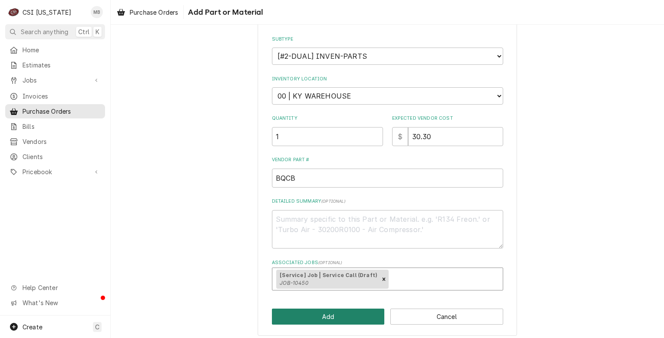
click at [322, 315] on button "Add" at bounding box center [328, 317] width 113 height 16
type textarea "x"
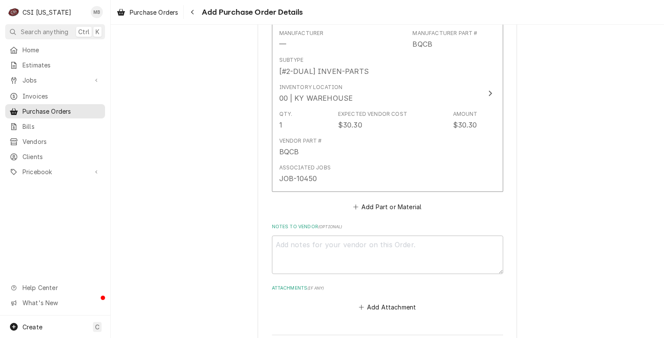
scroll to position [603, 0]
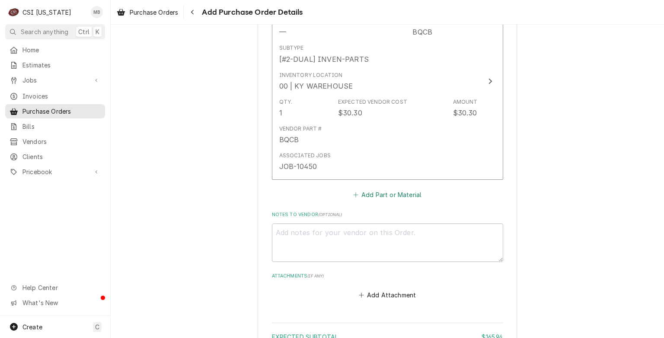
click at [363, 189] on button "Add Part or Material" at bounding box center [387, 195] width 71 height 12
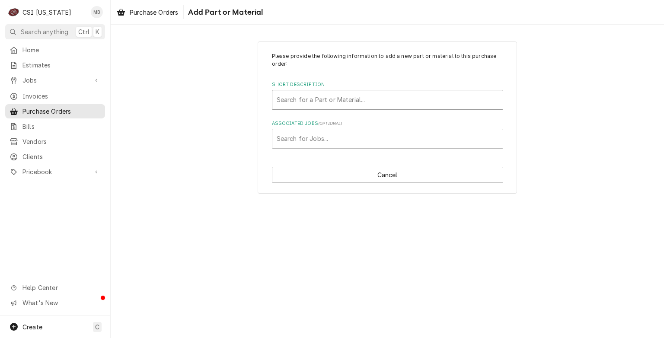
click at [340, 95] on div "Short Description" at bounding box center [388, 100] width 222 height 16
type input "EBQE"
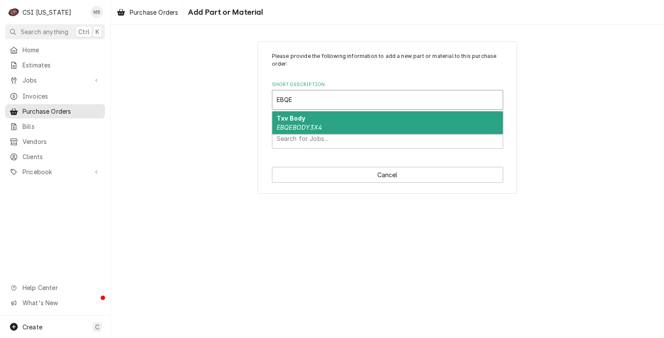
click at [330, 121] on div "Txv Body EBQEBODY3X4" at bounding box center [388, 123] width 231 height 22
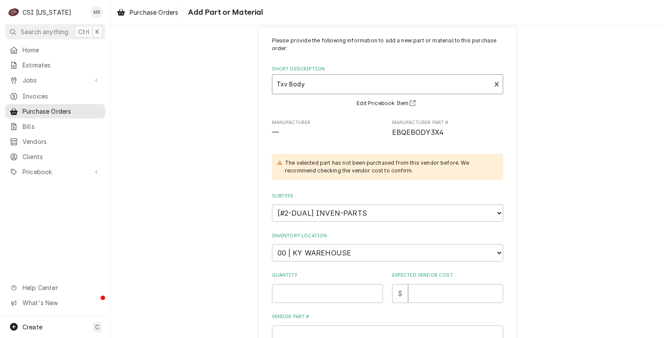
scroll to position [10, 0]
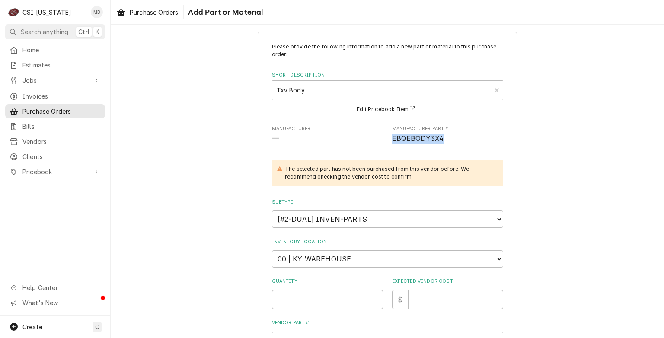
drag, startPoint x: 443, startPoint y: 135, endPoint x: 386, endPoint y: 140, distance: 57.4
click at [386, 140] on div "Manufacturer — Manufacturer Part # EBQEBODY3X4" at bounding box center [387, 134] width 231 height 19
copy span "EBQEBODY3X4"
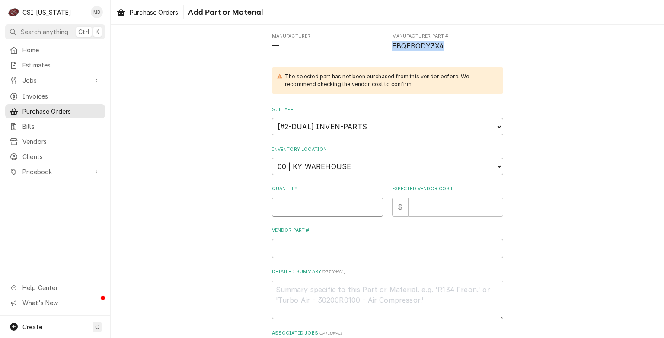
type textarea "x"
type input "0.5"
click at [371, 202] on input "0.5" at bounding box center [327, 207] width 111 height 19
type textarea "x"
type input "1"
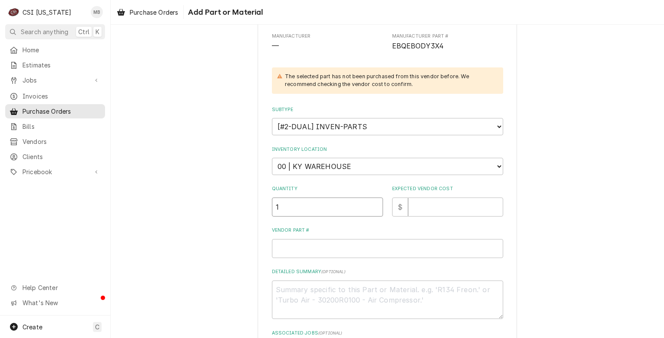
click at [373, 204] on input "1" at bounding box center [327, 207] width 111 height 19
click at [346, 246] on input "Vendor Part #" at bounding box center [387, 248] width 231 height 19
paste input "EBQEBODY3X4"
type textarea "x"
type input "EBQEBODY3X4"
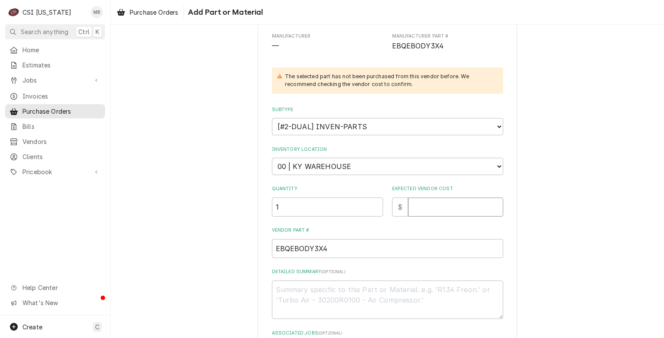
drag, startPoint x: 436, startPoint y: 210, endPoint x: 414, endPoint y: 196, distance: 26.9
click at [414, 196] on div "Expected Vendor Cost $" at bounding box center [447, 201] width 111 height 31
type textarea "x"
type input "9"
type textarea "x"
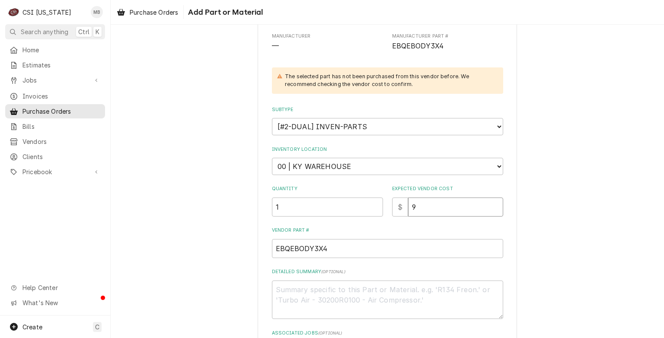
type input "91"
type textarea "x"
type input "91.5"
type textarea "x"
type input "91.59"
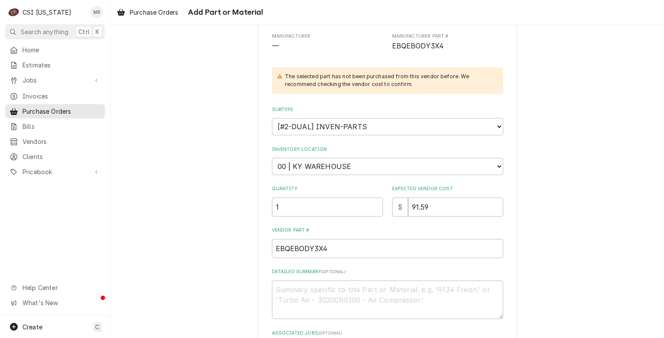
scroll to position [173, 0]
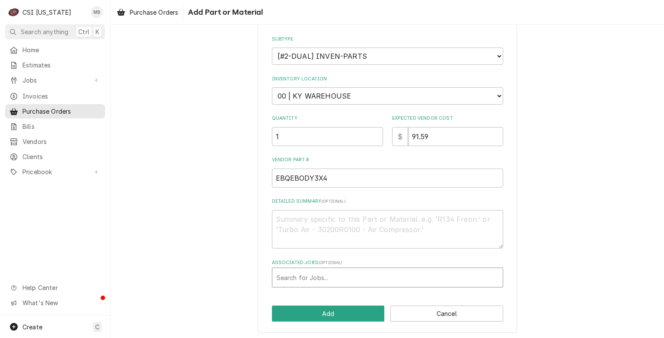
click at [350, 275] on div "Associated Jobs" at bounding box center [388, 278] width 222 height 16
type input "10450"
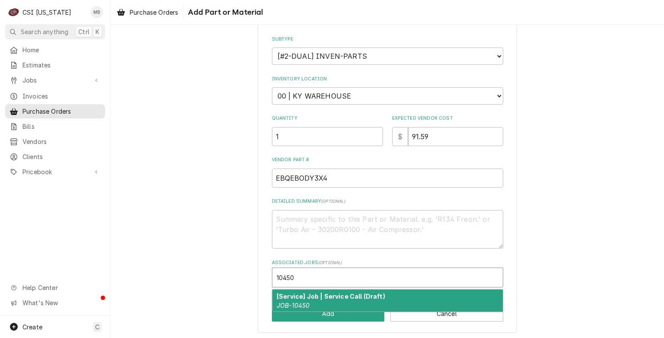
click at [352, 293] on strong "[Service] Job | Service Call (Draft)" at bounding box center [331, 296] width 109 height 7
type textarea "x"
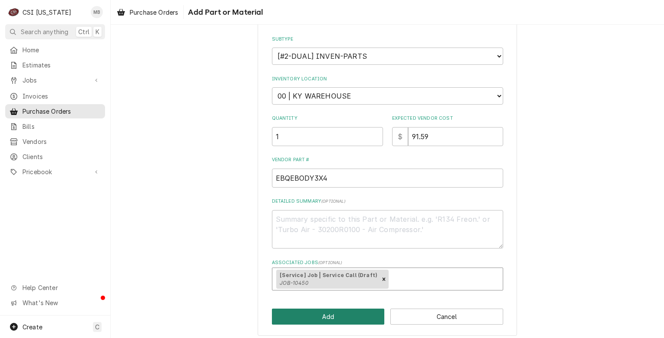
click at [347, 312] on button "Add" at bounding box center [328, 317] width 113 height 16
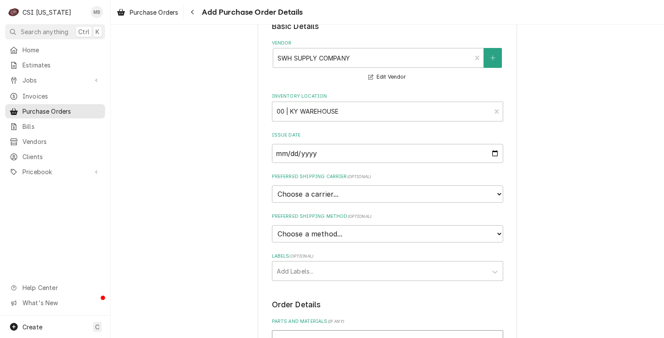
scroll to position [34, 0]
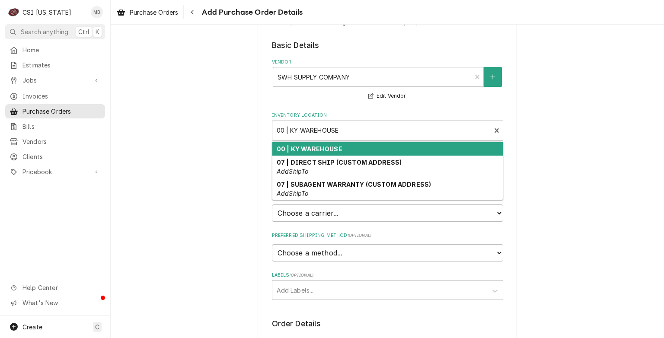
click at [329, 125] on div "Inventory Location" at bounding box center [382, 131] width 210 height 16
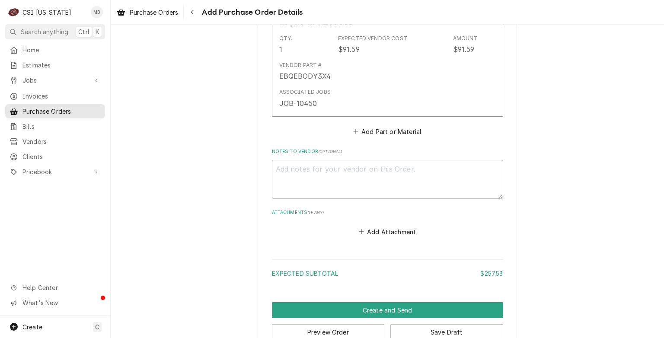
scroll to position [886, 0]
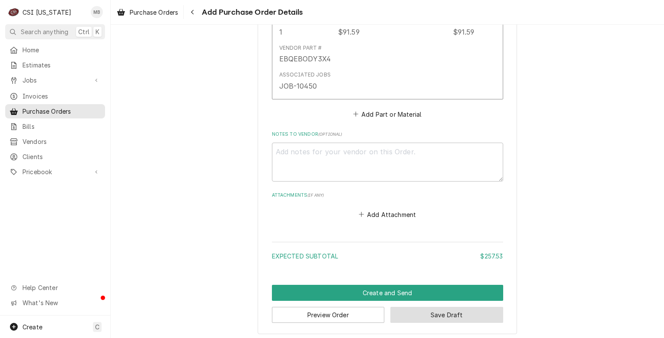
click at [405, 307] on button "Save Draft" at bounding box center [447, 315] width 113 height 16
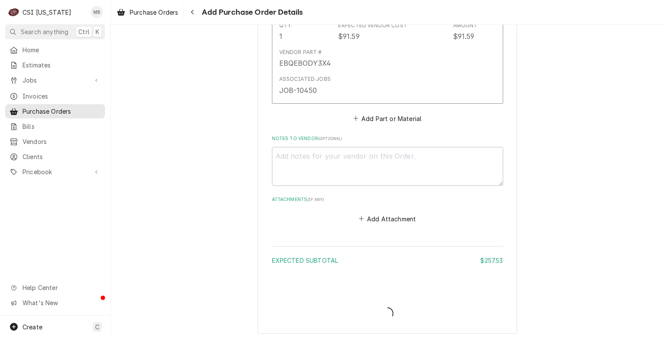
type textarea "x"
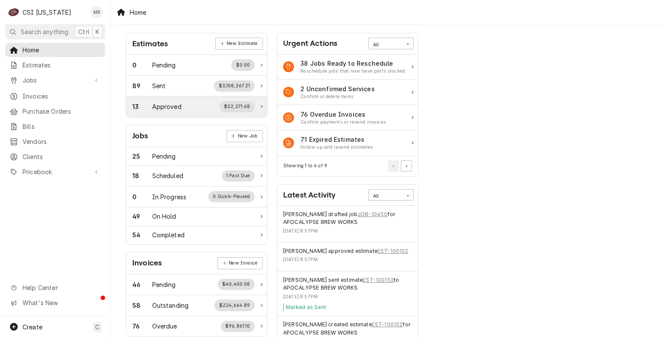
scroll to position [33, 0]
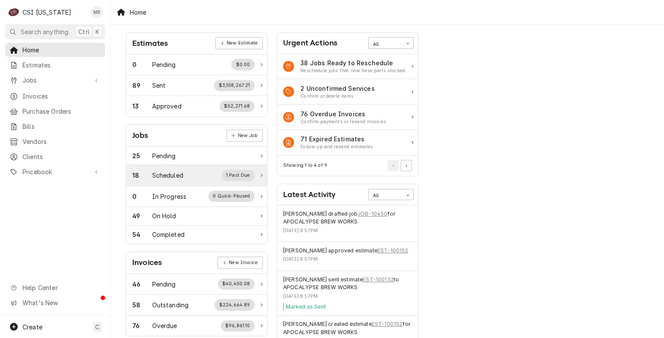
click at [195, 175] on div "18 Scheduled 1 Past Due" at bounding box center [193, 175] width 122 height 11
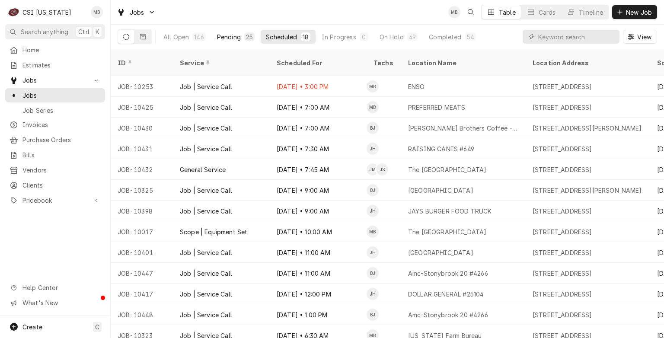
click at [223, 43] on button "Pending 25" at bounding box center [236, 37] width 48 height 14
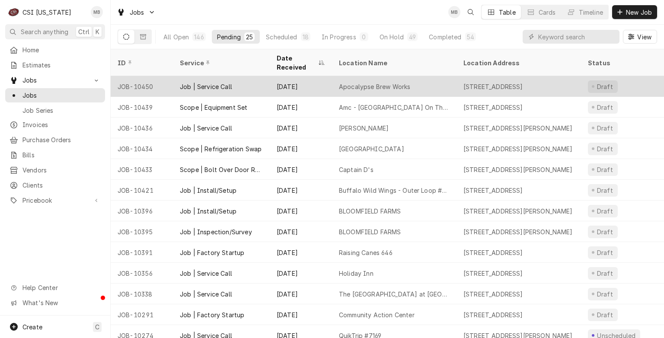
click at [217, 82] on div "Job | Service Call" at bounding box center [206, 86] width 52 height 9
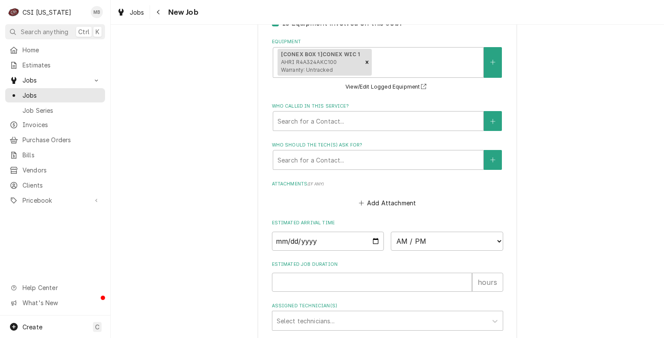
scroll to position [730, 0]
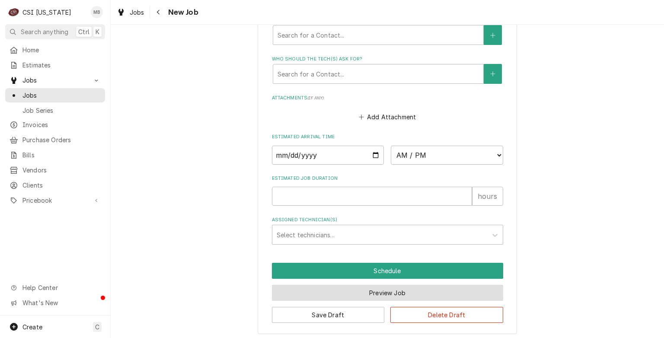
click at [374, 293] on button "Preview Job" at bounding box center [387, 293] width 231 height 16
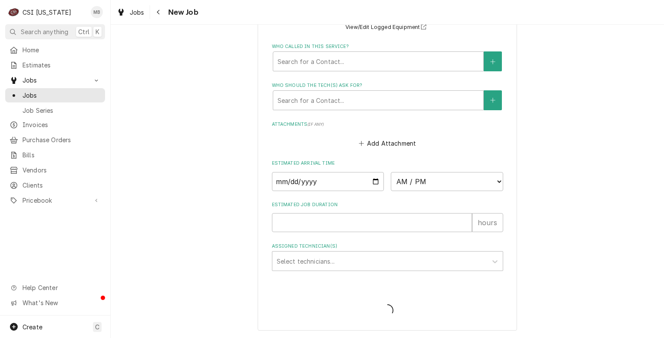
scroll to position [700, 0]
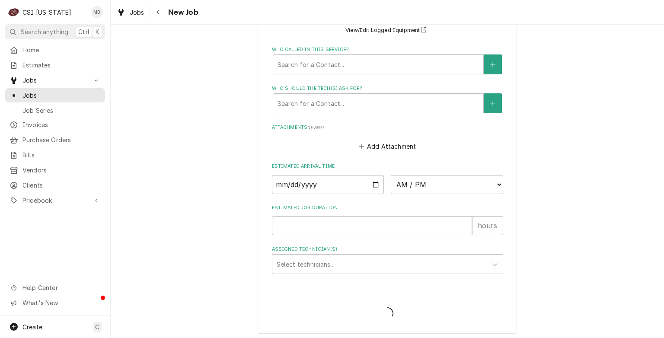
type textarea "x"
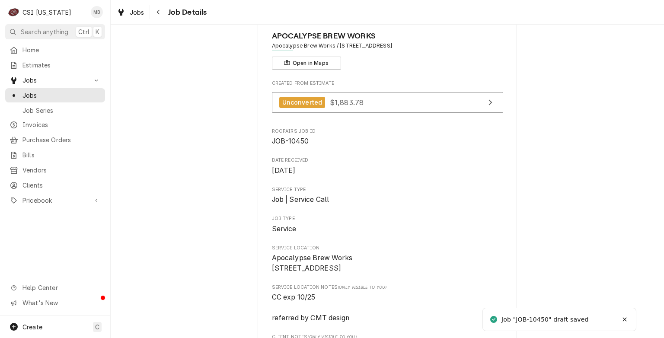
scroll to position [27, 0]
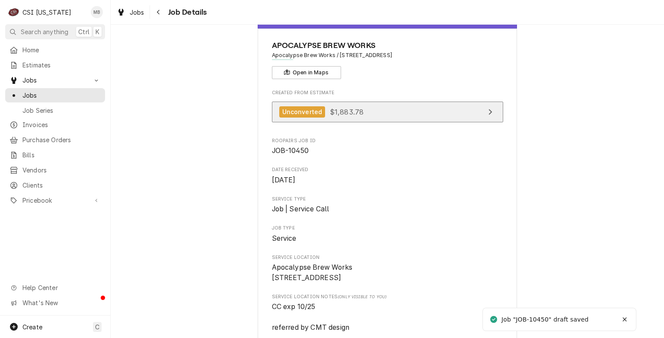
click at [363, 110] on link "Unconverted $1,883.78" at bounding box center [387, 112] width 231 height 21
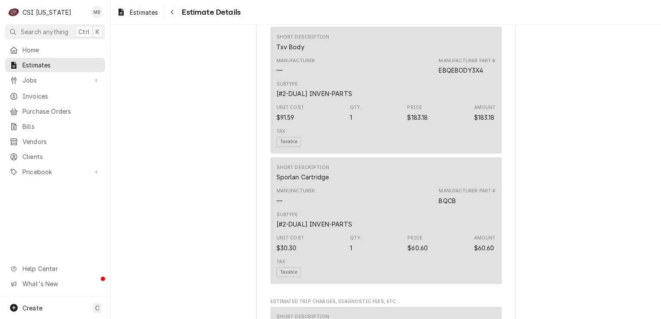
scroll to position [761, 0]
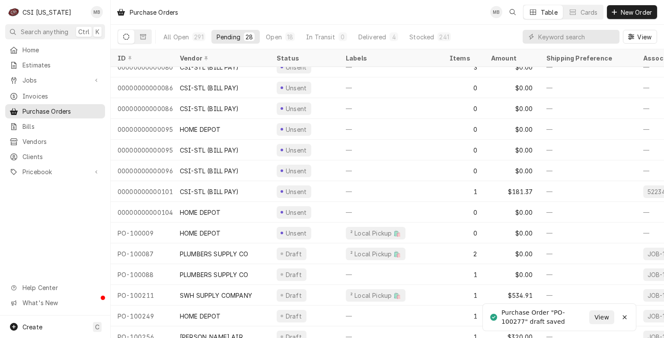
scroll to position [314, 0]
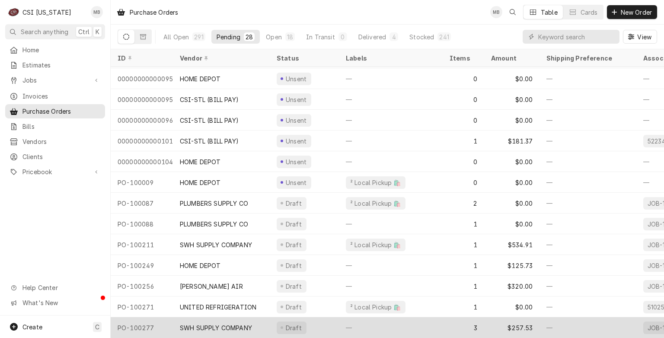
drag, startPoint x: 245, startPoint y: 321, endPoint x: 239, endPoint y: 317, distance: 7.4
click at [239, 318] on div "SWH SUPPLY COMPANY" at bounding box center [221, 328] width 97 height 21
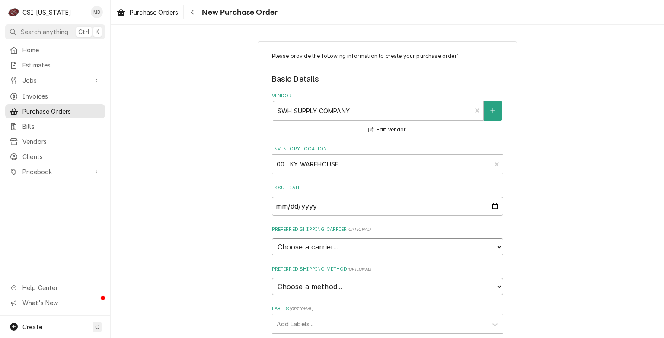
drag, startPoint x: 0, startPoint y: 0, endPoint x: 351, endPoint y: 241, distance: 425.6
click at [351, 241] on select "Choose a carrier... U.S. Postal Service [DOMAIN_NAME] FedEx UPS DHL Express DHL…" at bounding box center [387, 246] width 231 height 17
click at [349, 287] on select "Choose a method... Ground Next Day Early AM Next Day Air 2 Day Air Other" at bounding box center [387, 286] width 231 height 17
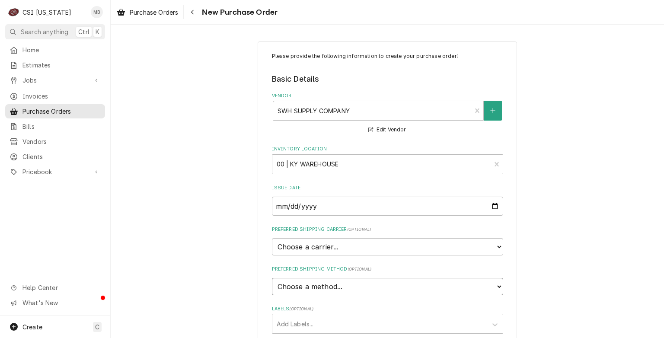
click at [367, 286] on select "Choose a method... Ground Next Day Early AM Next Day Air 2 Day Air Other" at bounding box center [387, 286] width 231 height 17
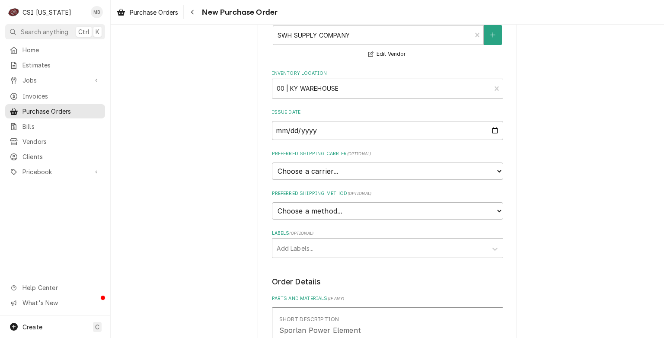
scroll to position [88, 0]
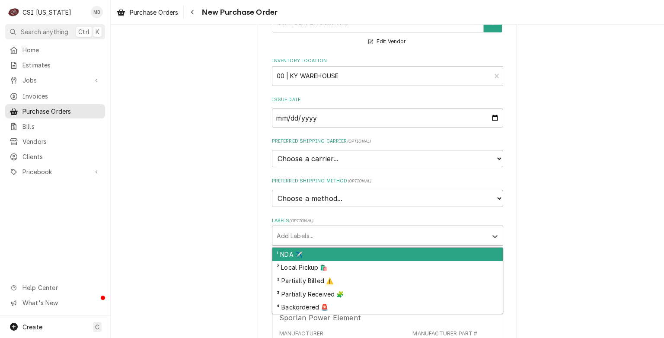
click at [324, 236] on div "Labels" at bounding box center [380, 236] width 206 height 16
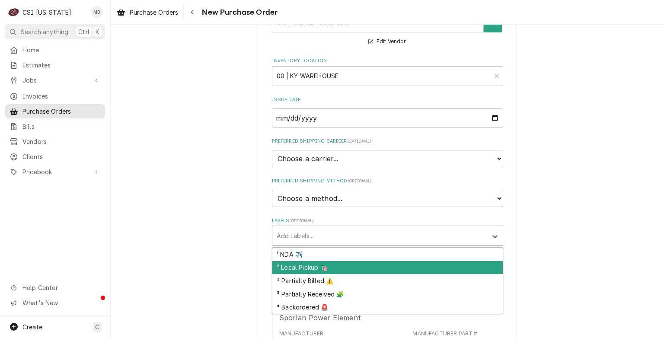
click at [311, 263] on div "² Local Pickup 🛍️" at bounding box center [388, 267] width 231 height 13
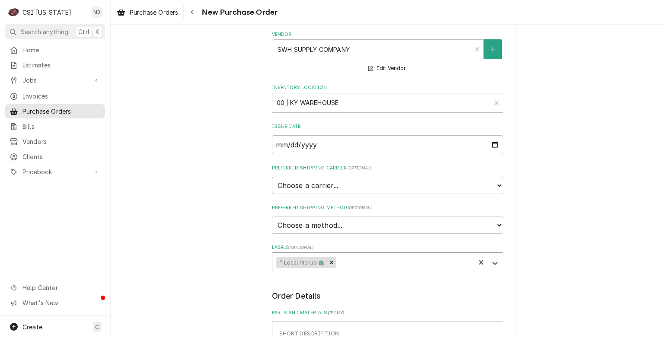
scroll to position [60, 0]
click at [346, 106] on div "Inventory Location" at bounding box center [382, 104] width 210 height 16
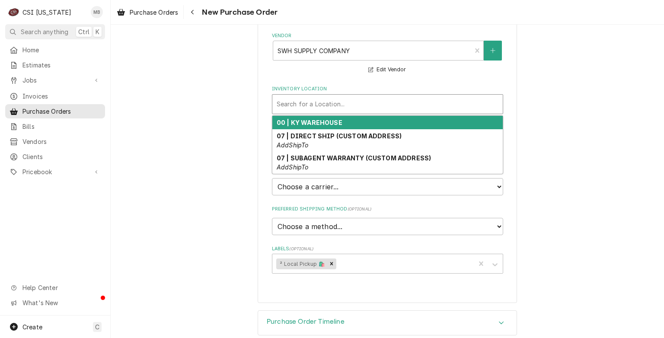
click at [320, 124] on strong "00 | KY WAREHOUSE" at bounding box center [310, 122] width 66 height 7
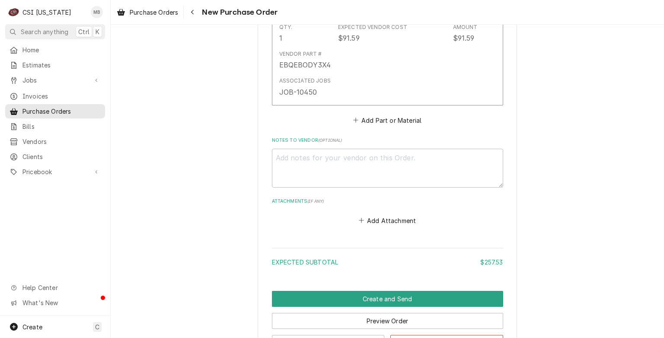
scroll to position [949, 0]
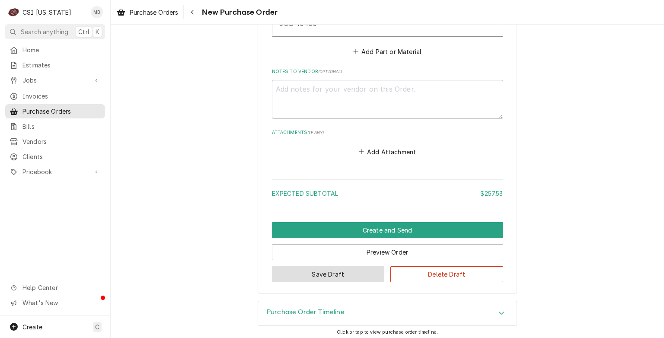
click at [318, 273] on button "Save Draft" at bounding box center [328, 274] width 113 height 16
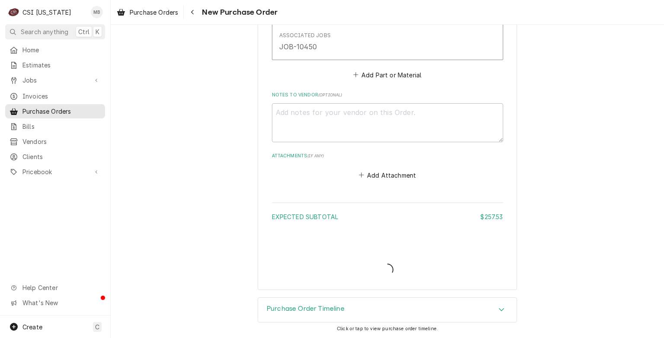
scroll to position [922, 0]
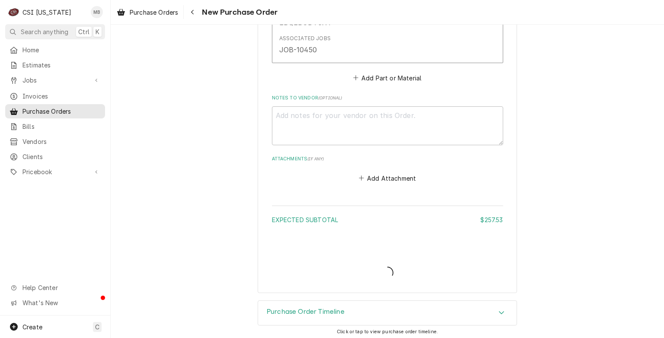
type textarea "x"
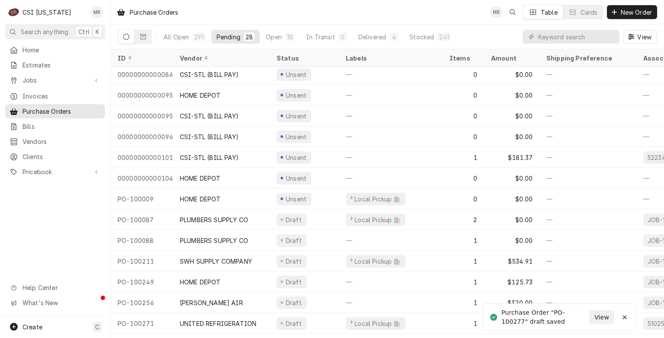
scroll to position [314, 0]
